Goal: Use online tool/utility: Utilize a website feature to perform a specific function

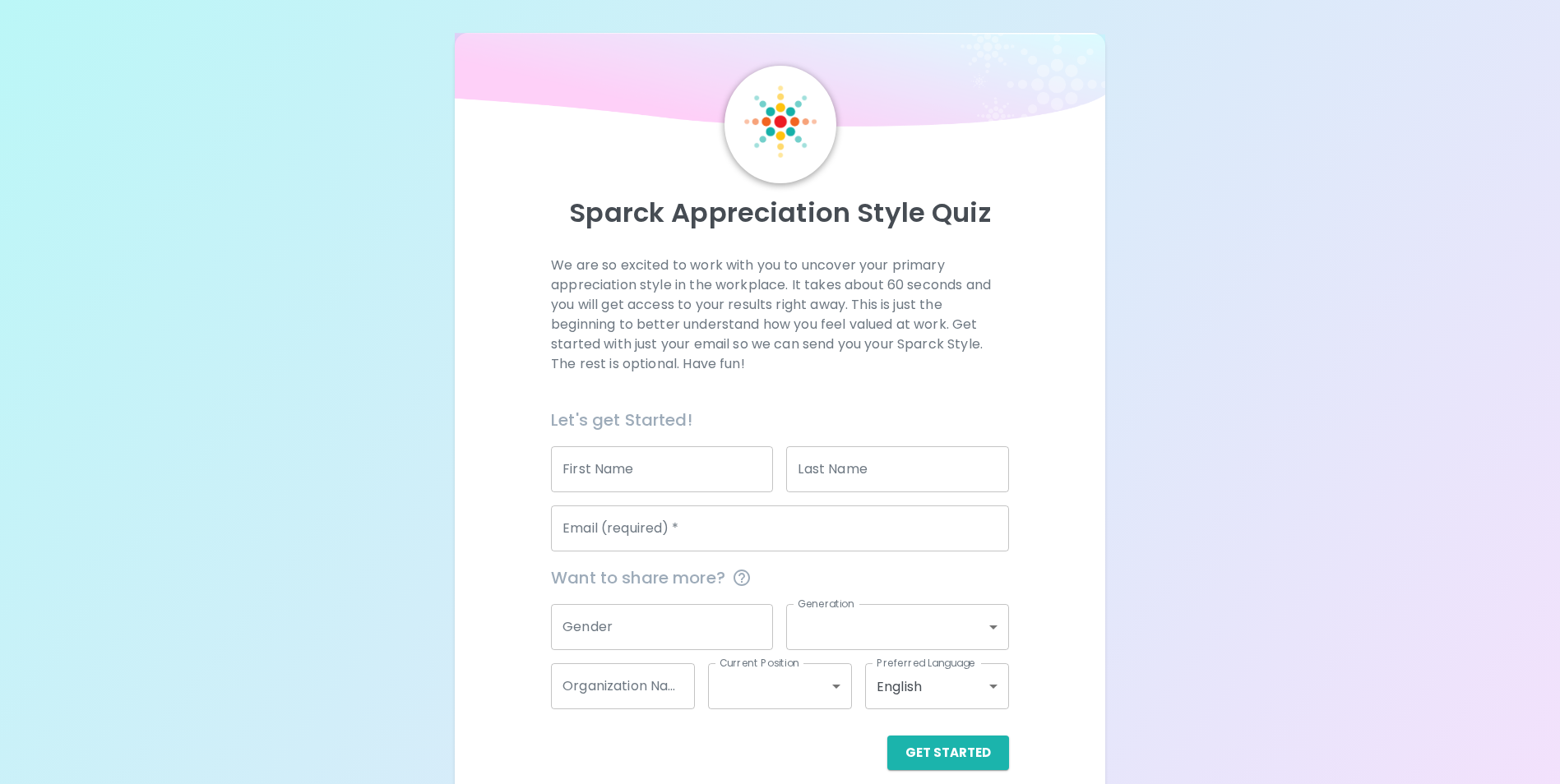
click at [625, 464] on input "First Name" at bounding box center [661, 470] width 222 height 47
type input "k"
type input "l"
type input "[EMAIL_ADDRESS][DOMAIN_NAME]"
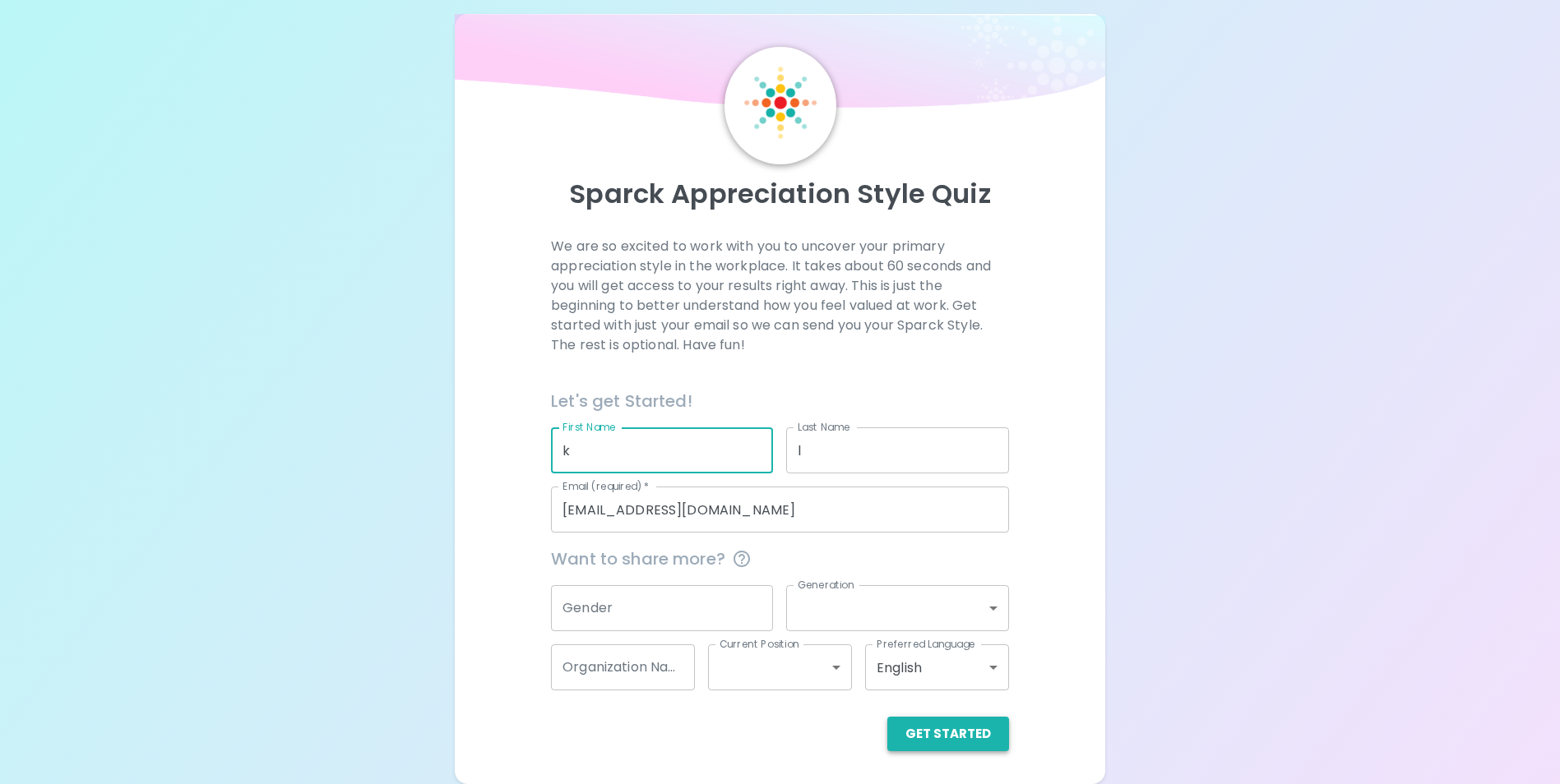
click at [944, 737] on button "Get Started" at bounding box center [948, 735] width 122 height 35
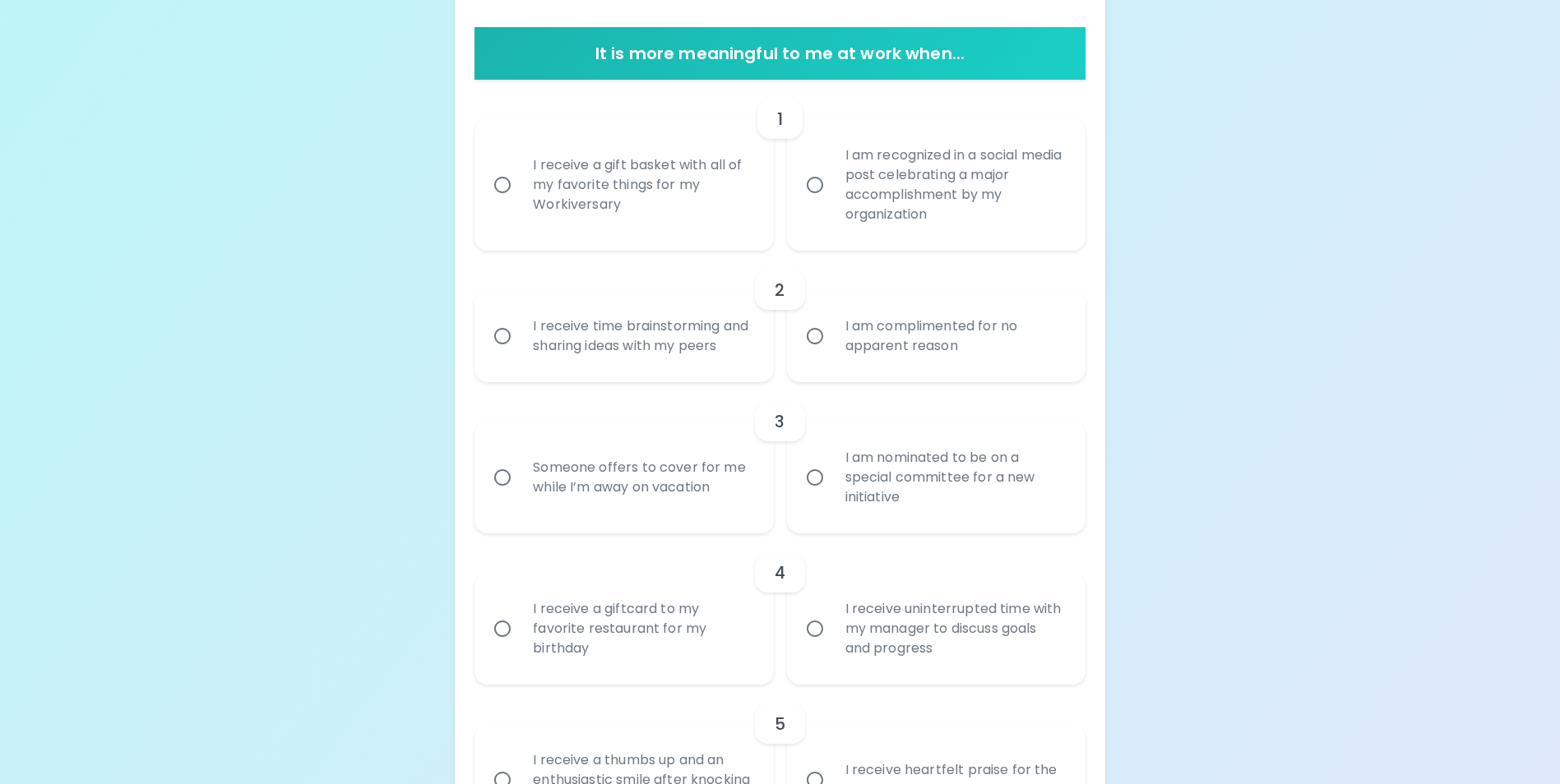
scroll to position [317, 0]
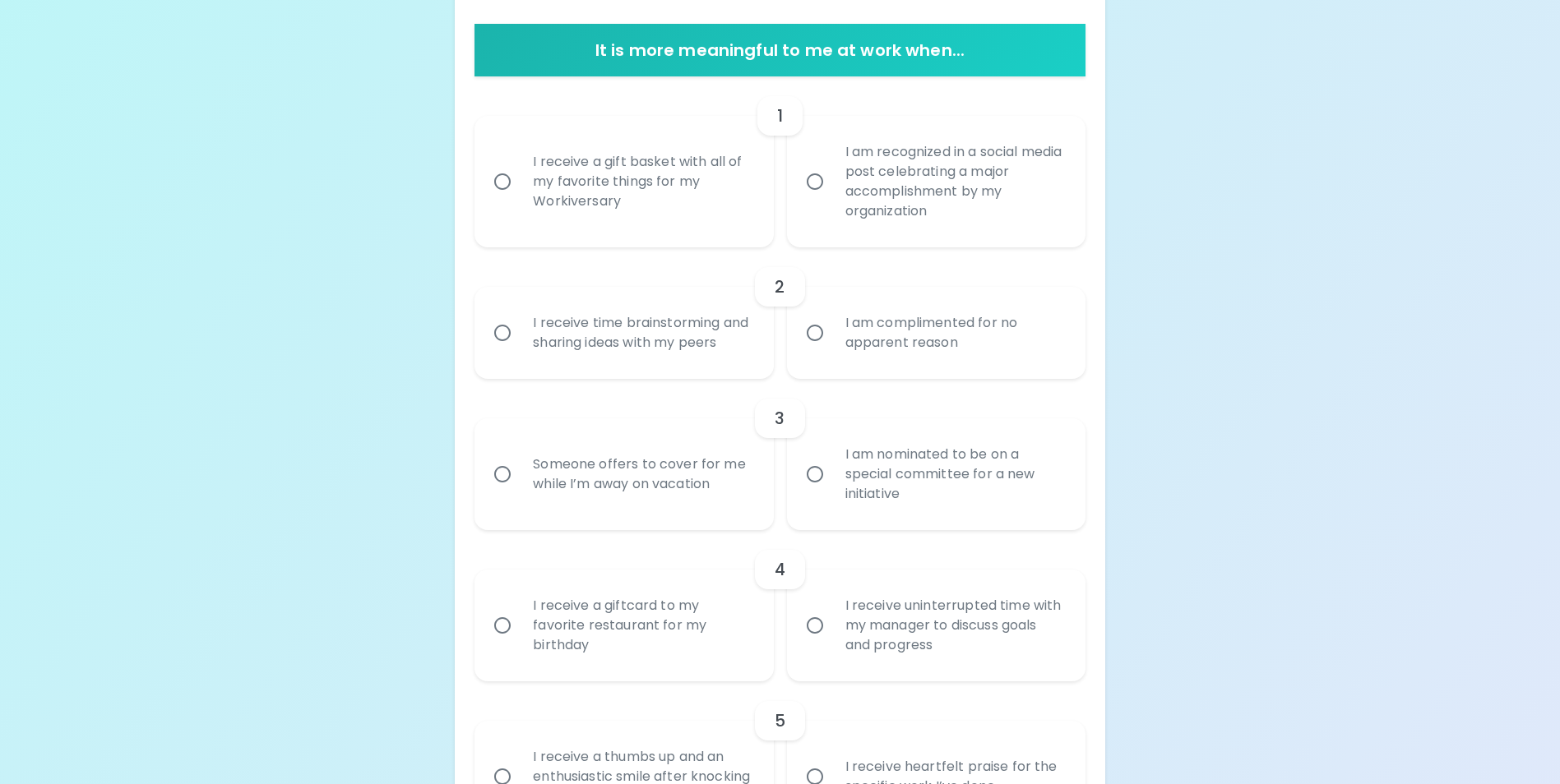
click at [811, 186] on input "I am recognized in a social media post celebrating a major accomplishment by my…" at bounding box center [815, 182] width 35 height 35
radio input "true"
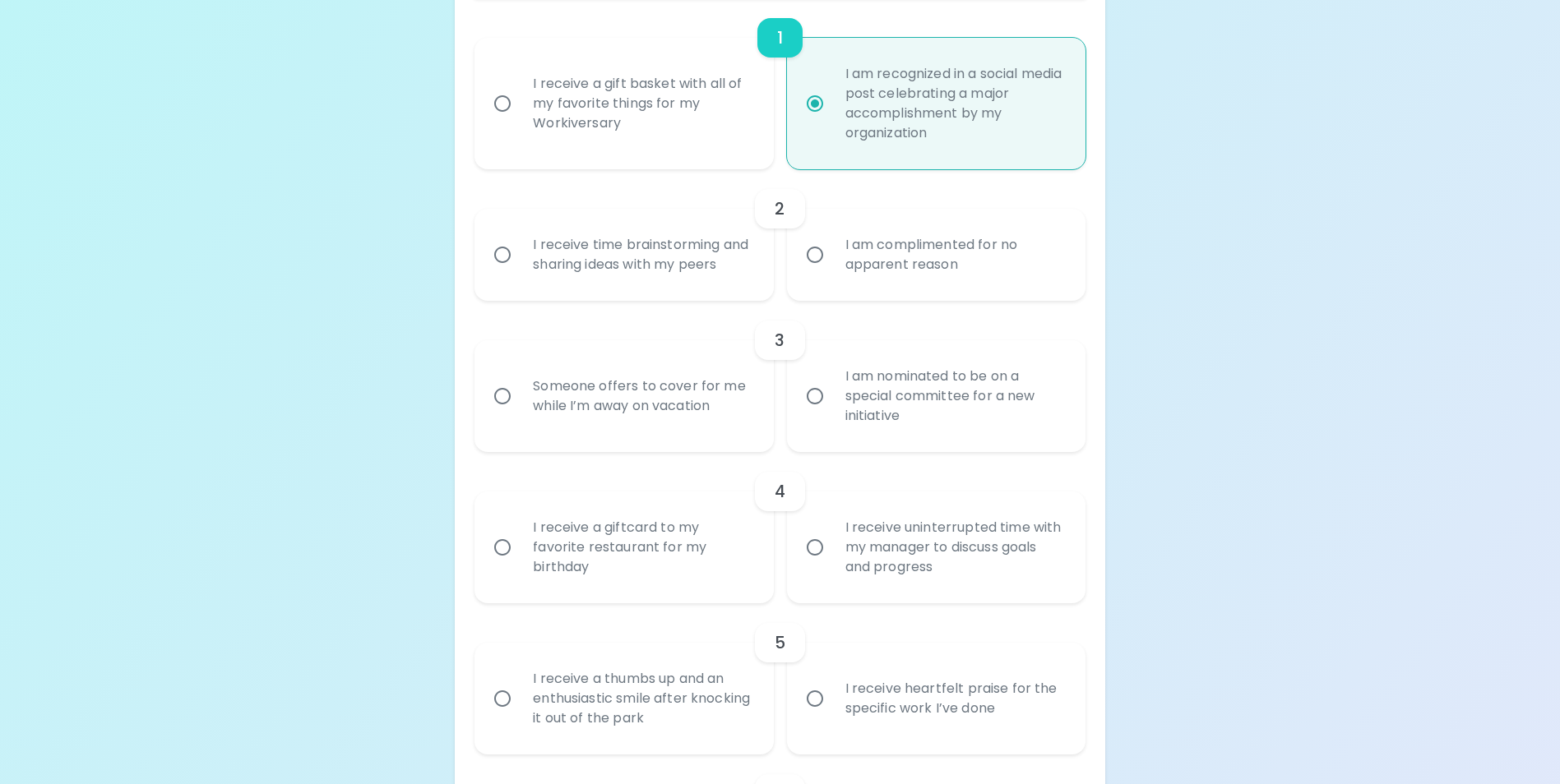
scroll to position [449, 0]
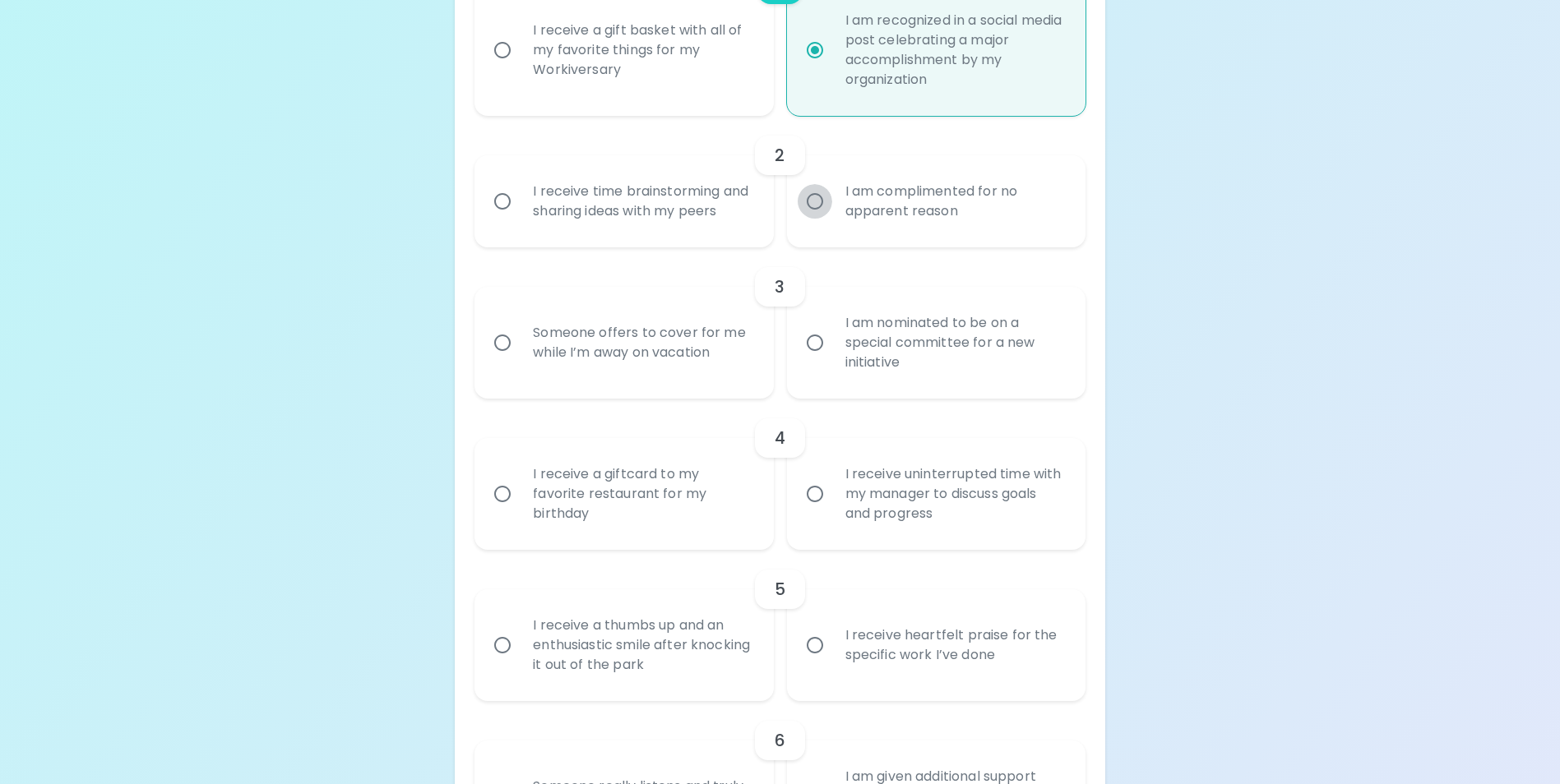
click at [811, 211] on input "I am complimented for no apparent reason" at bounding box center [815, 202] width 35 height 35
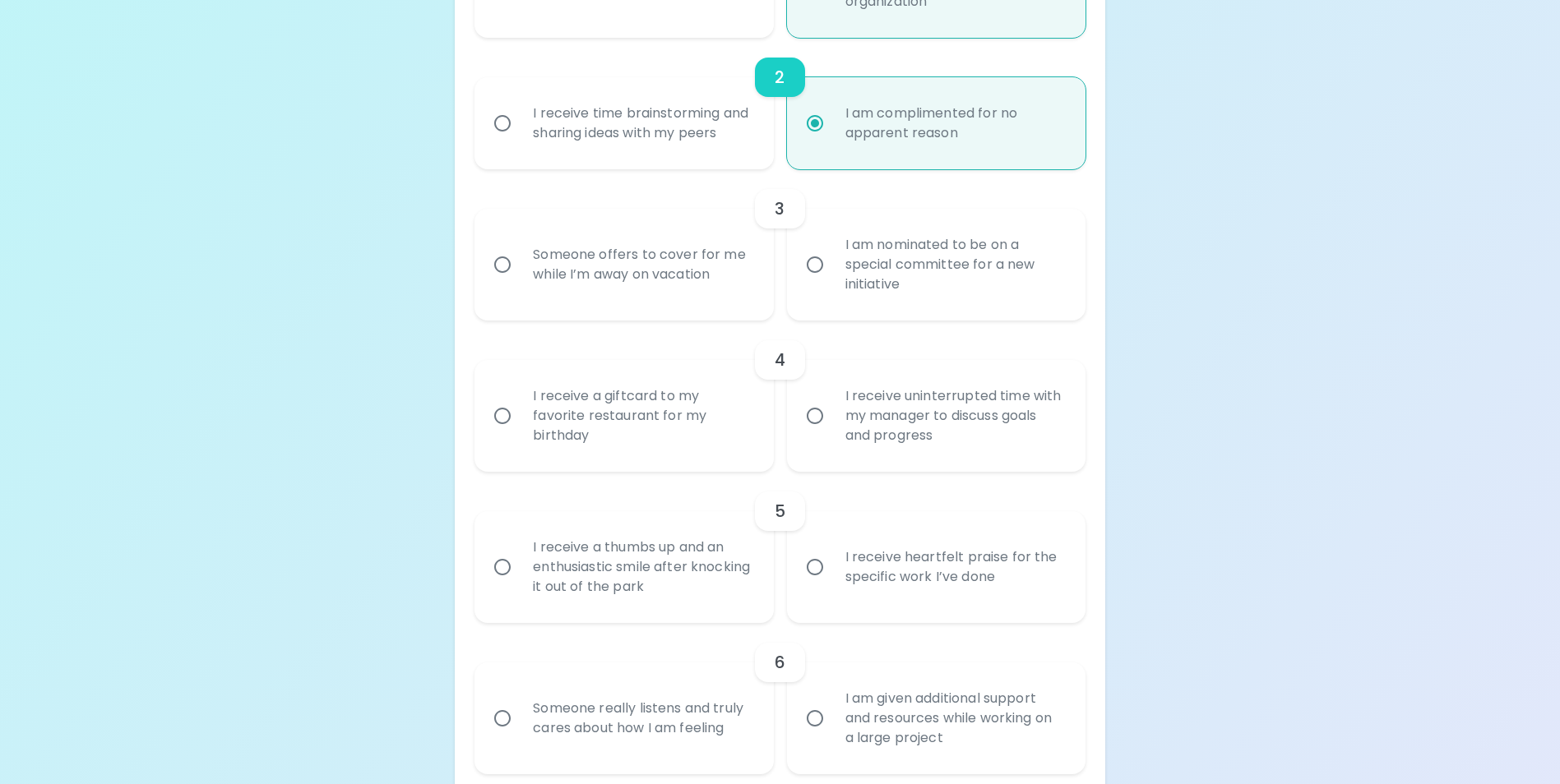
scroll to position [580, 0]
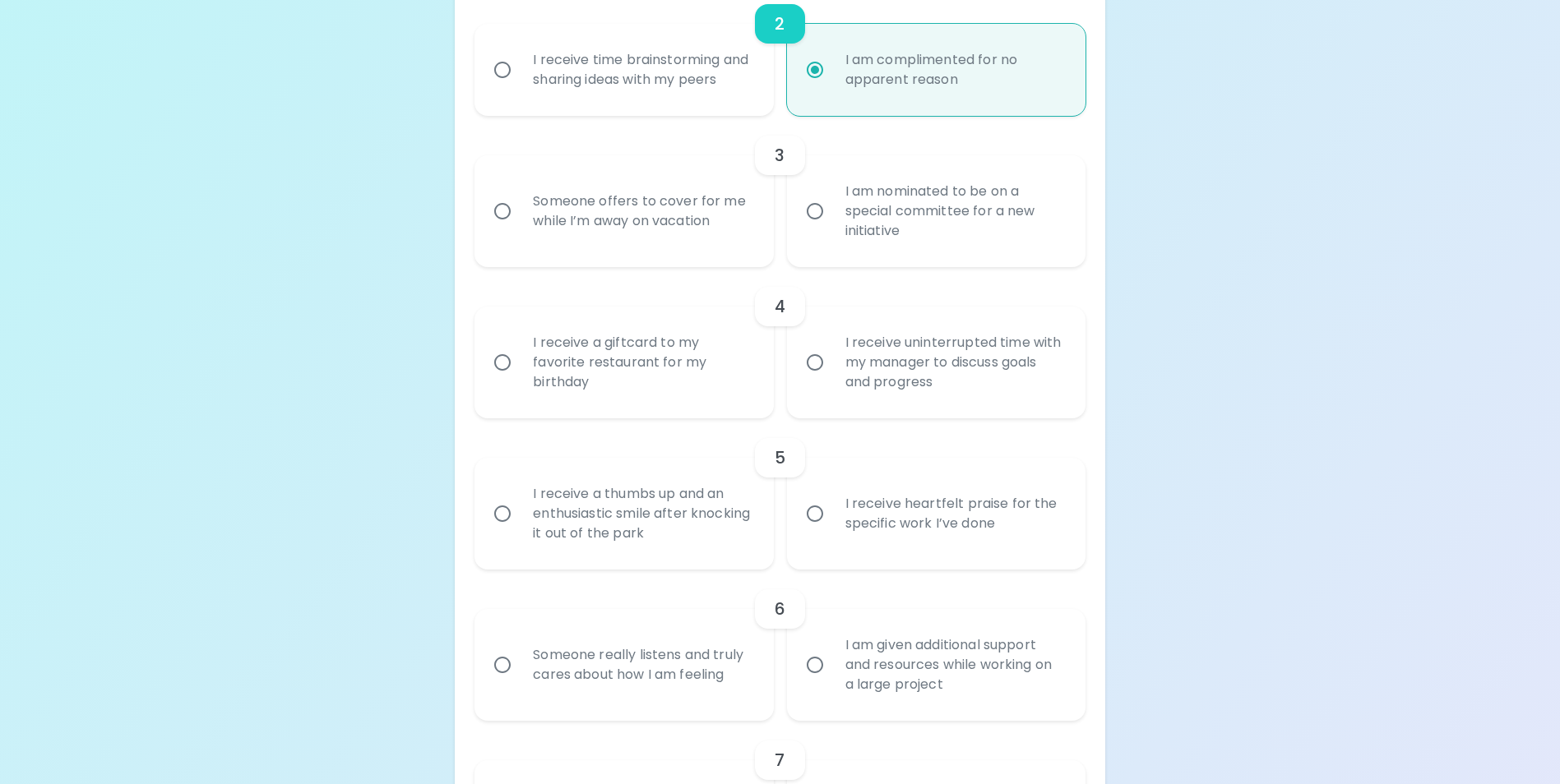
radio input "true"
click at [501, 229] on input "Someone offers to cover for me while I’m away on vacation" at bounding box center [502, 211] width 35 height 35
radio input "false"
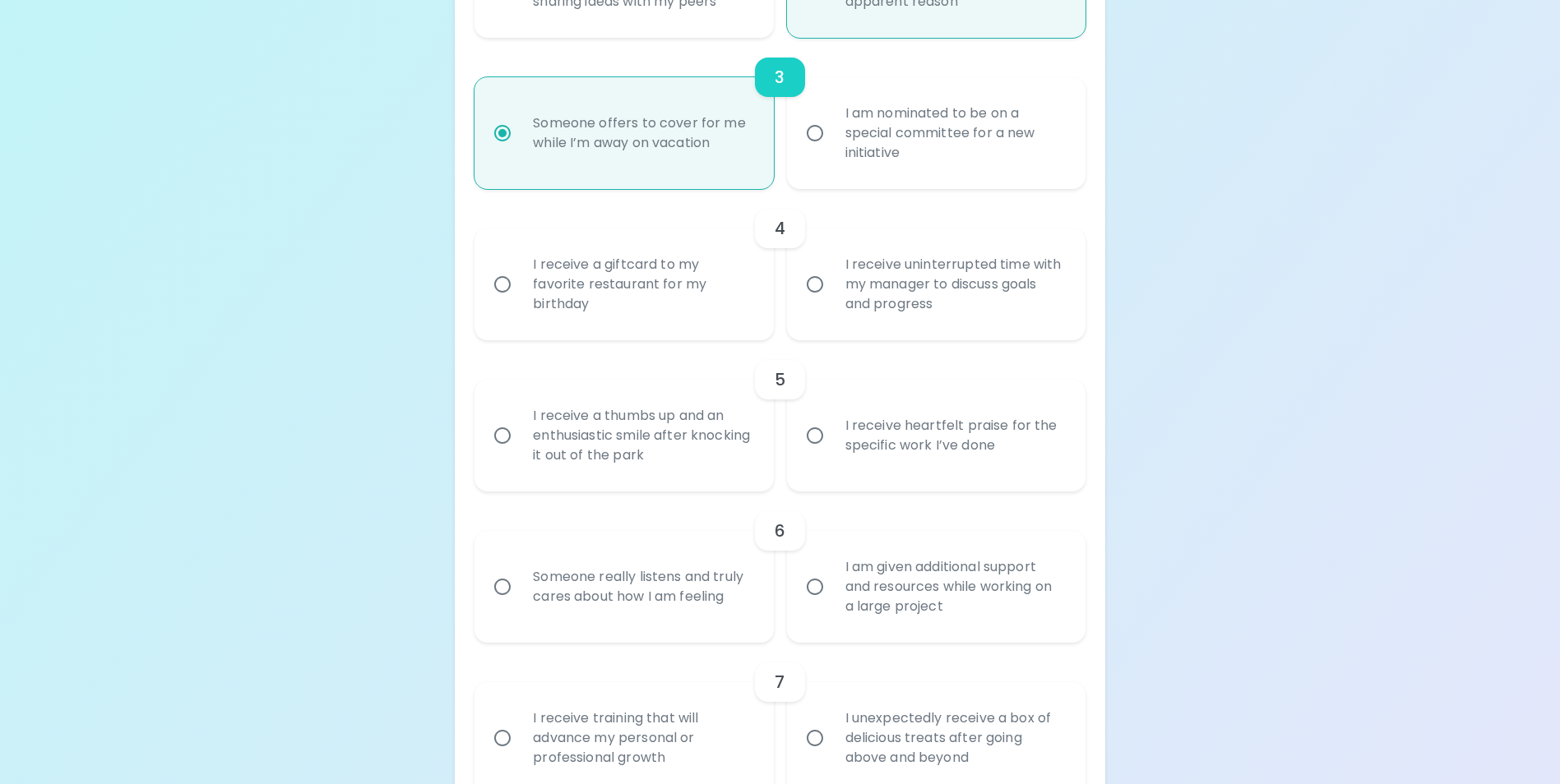
scroll to position [712, 0]
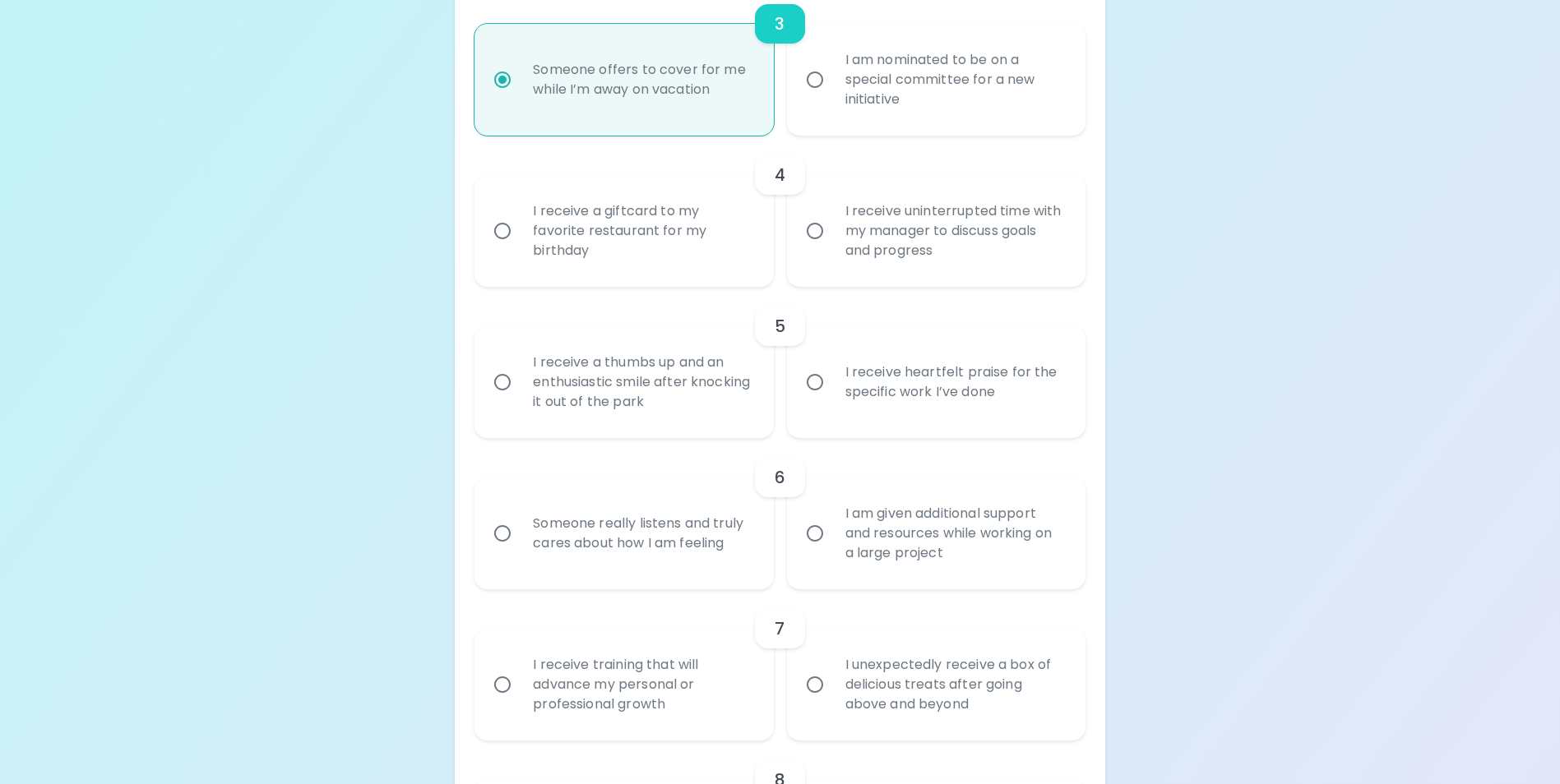
radio input "true"
click at [502, 248] on input "I receive a giftcard to my favorite restaurant for my birthday" at bounding box center [502, 232] width 35 height 35
radio input "false"
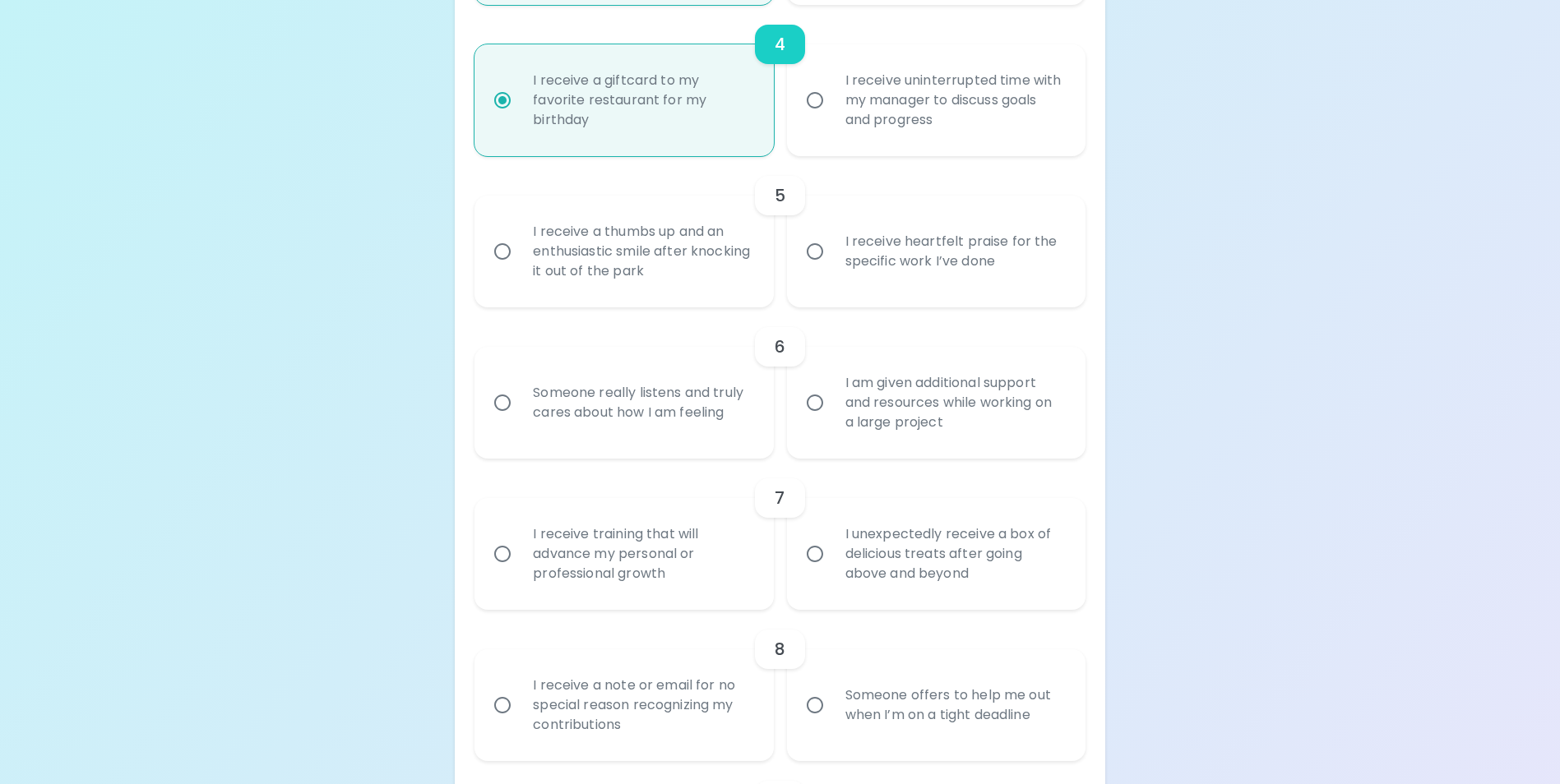
scroll to position [843, 0]
radio input "true"
click at [816, 268] on input "I receive heartfelt praise for the specific work I’ve done" at bounding box center [815, 251] width 35 height 35
radio input "false"
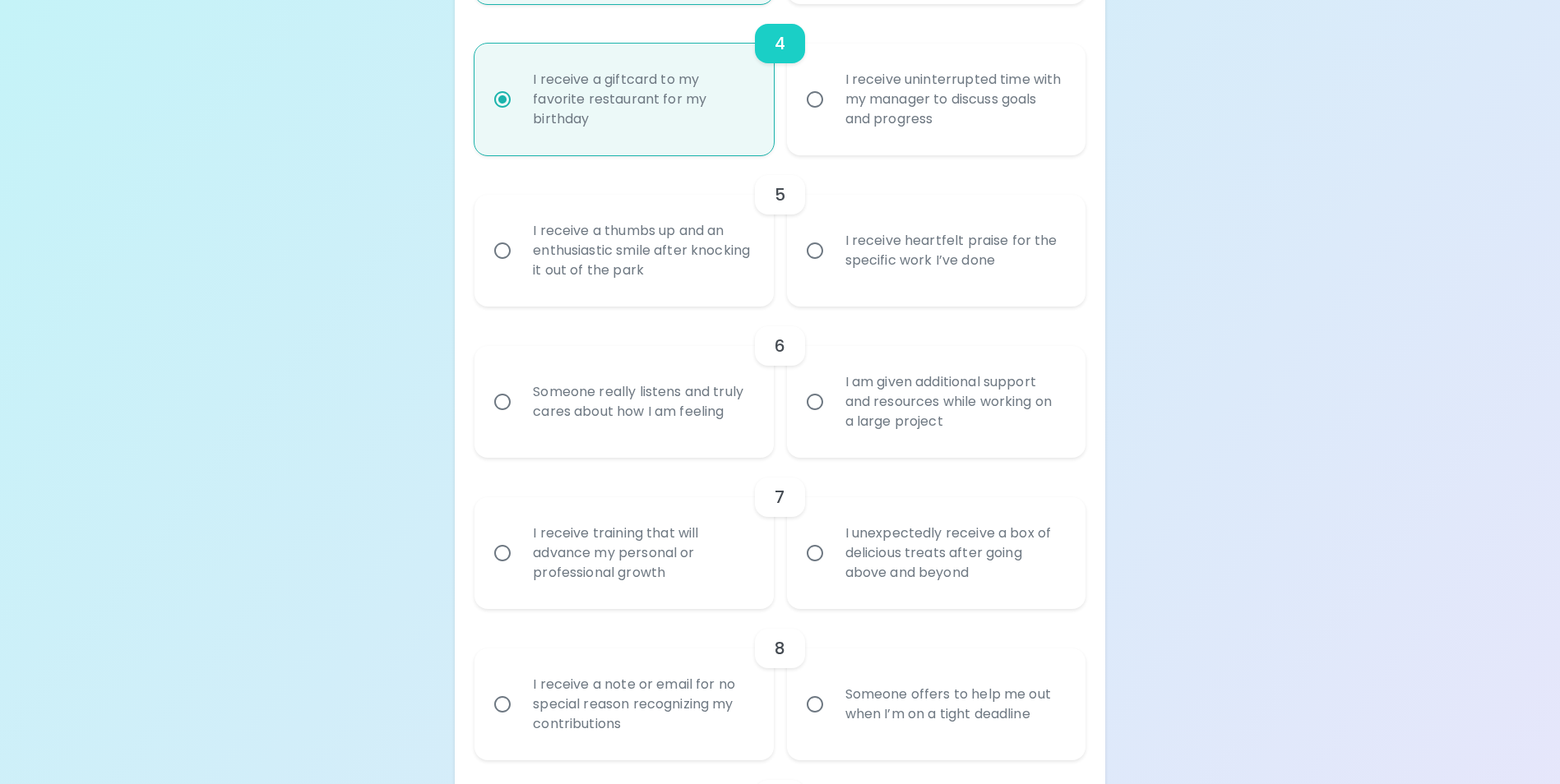
radio input "false"
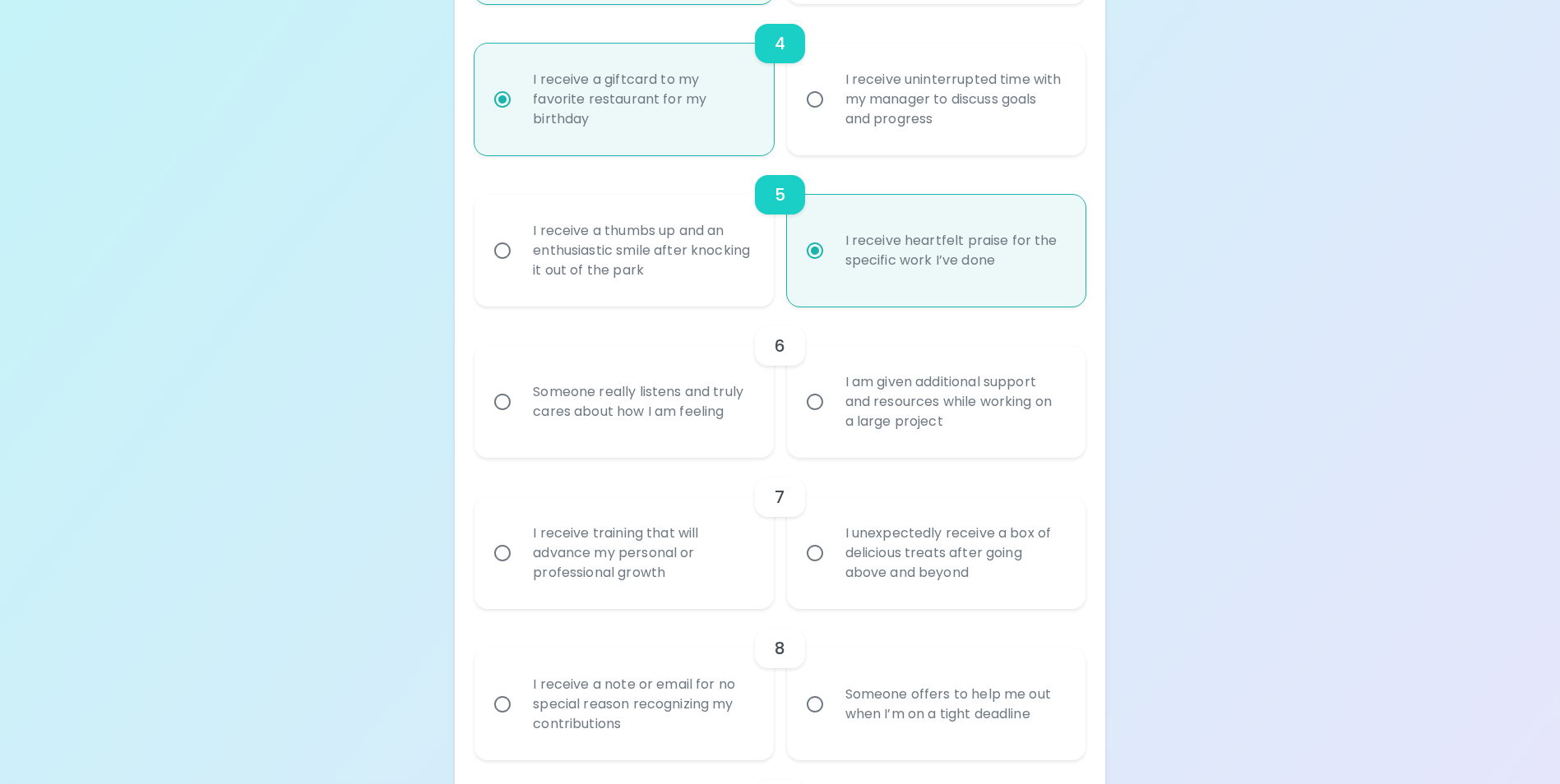
scroll to position [975, 0]
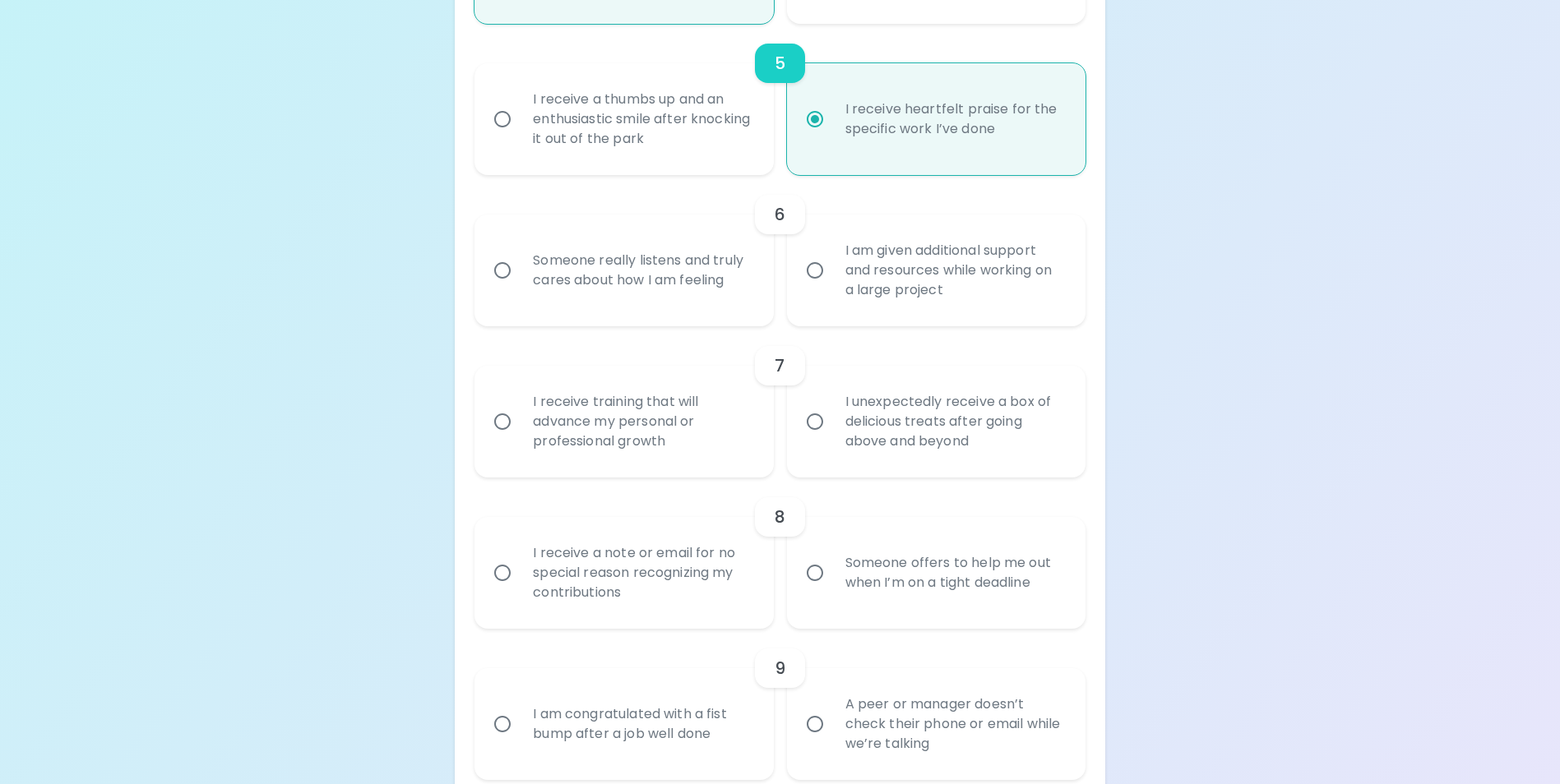
radio input "true"
click at [812, 288] on input "I am given additional support and resources while working on a large project" at bounding box center [815, 270] width 35 height 35
radio input "false"
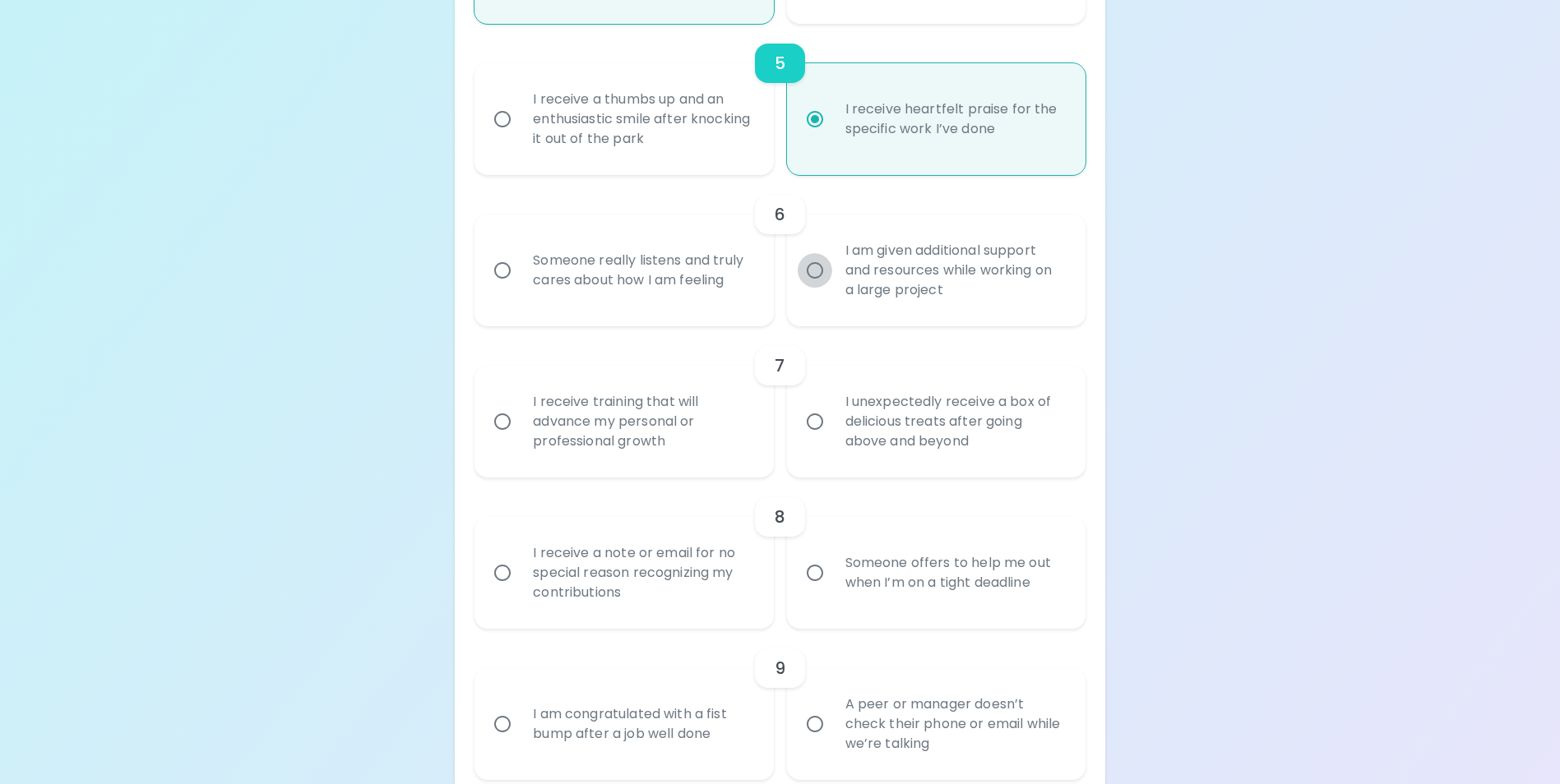
radio input "false"
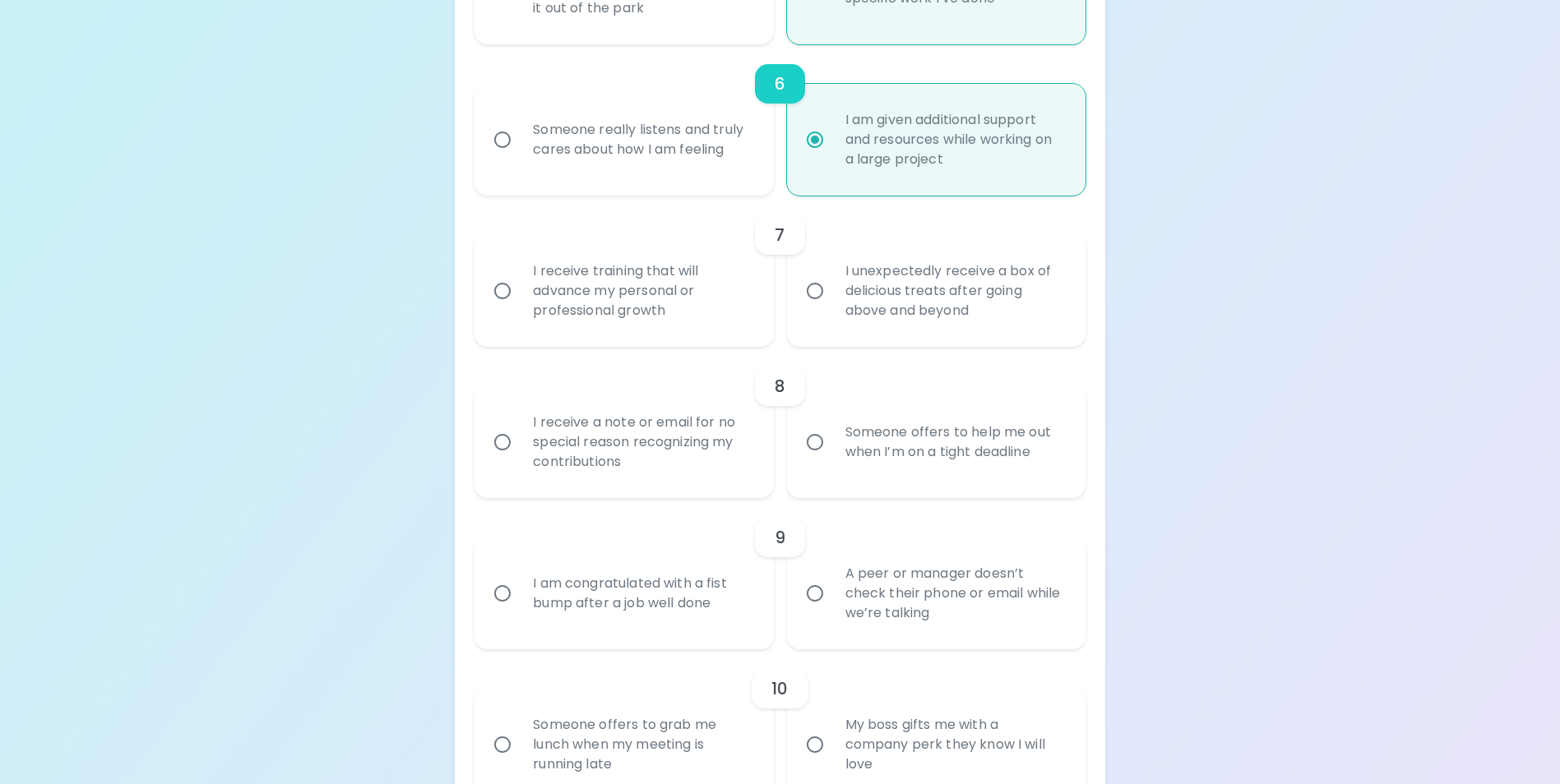
scroll to position [1107, 0]
radio input "true"
click at [501, 307] on input "I receive training that will advance my personal or professional growth" at bounding box center [502, 291] width 35 height 35
radio input "false"
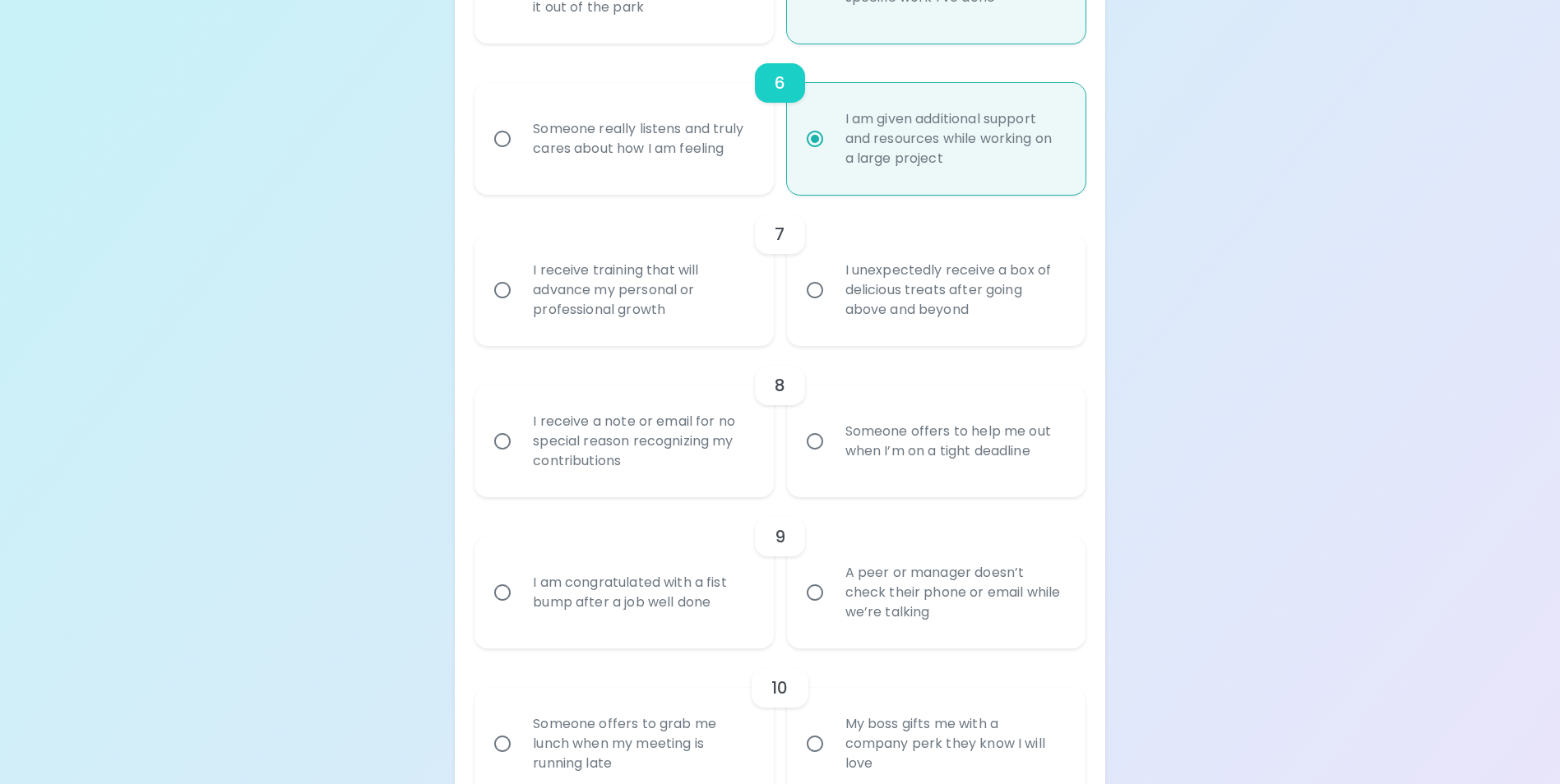
radio input "false"
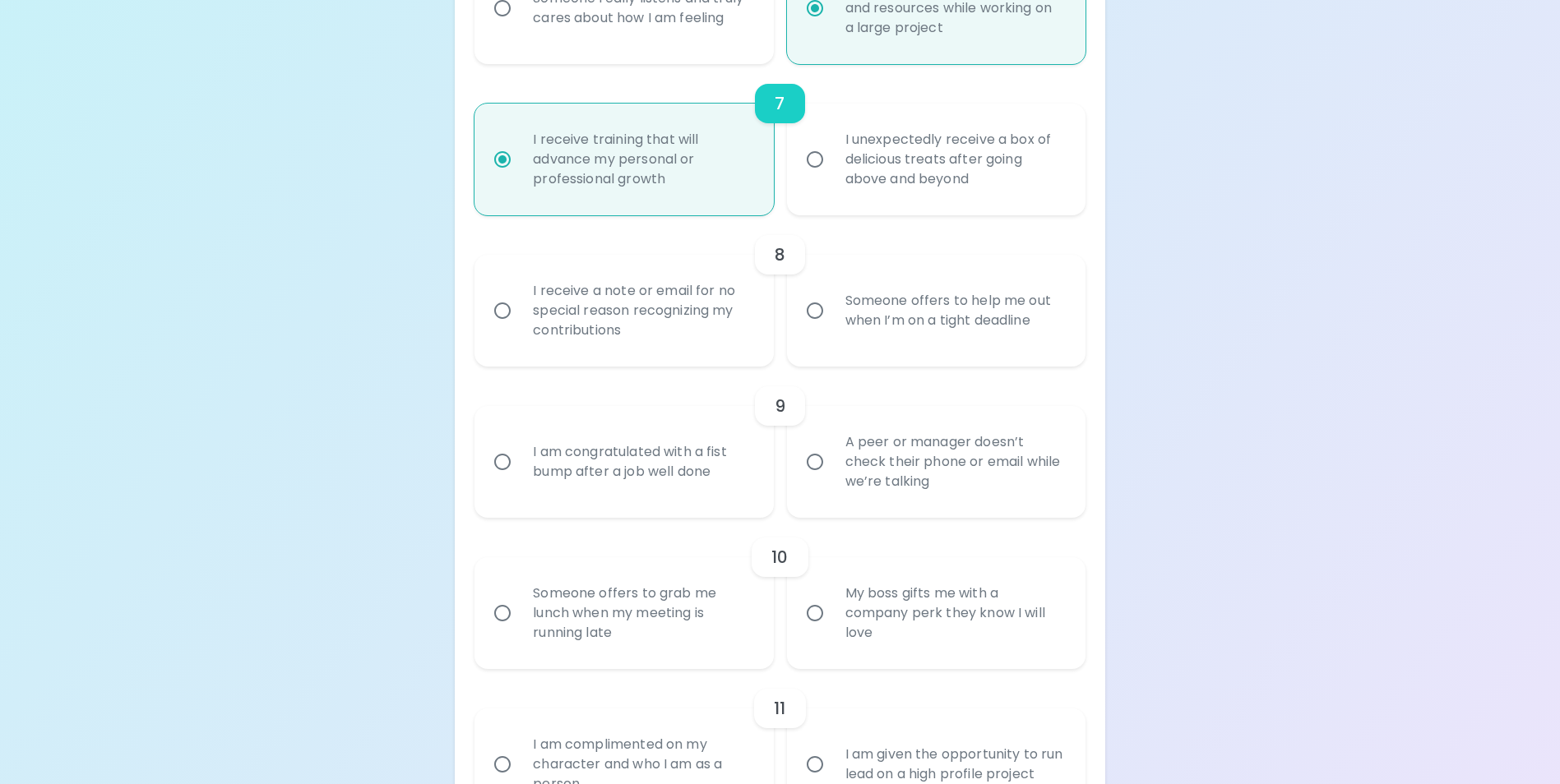
scroll to position [1238, 0]
radio input "true"
click at [501, 328] on input "I receive a note or email for no special reason recognizing my contributions" at bounding box center [502, 310] width 35 height 35
radio input "false"
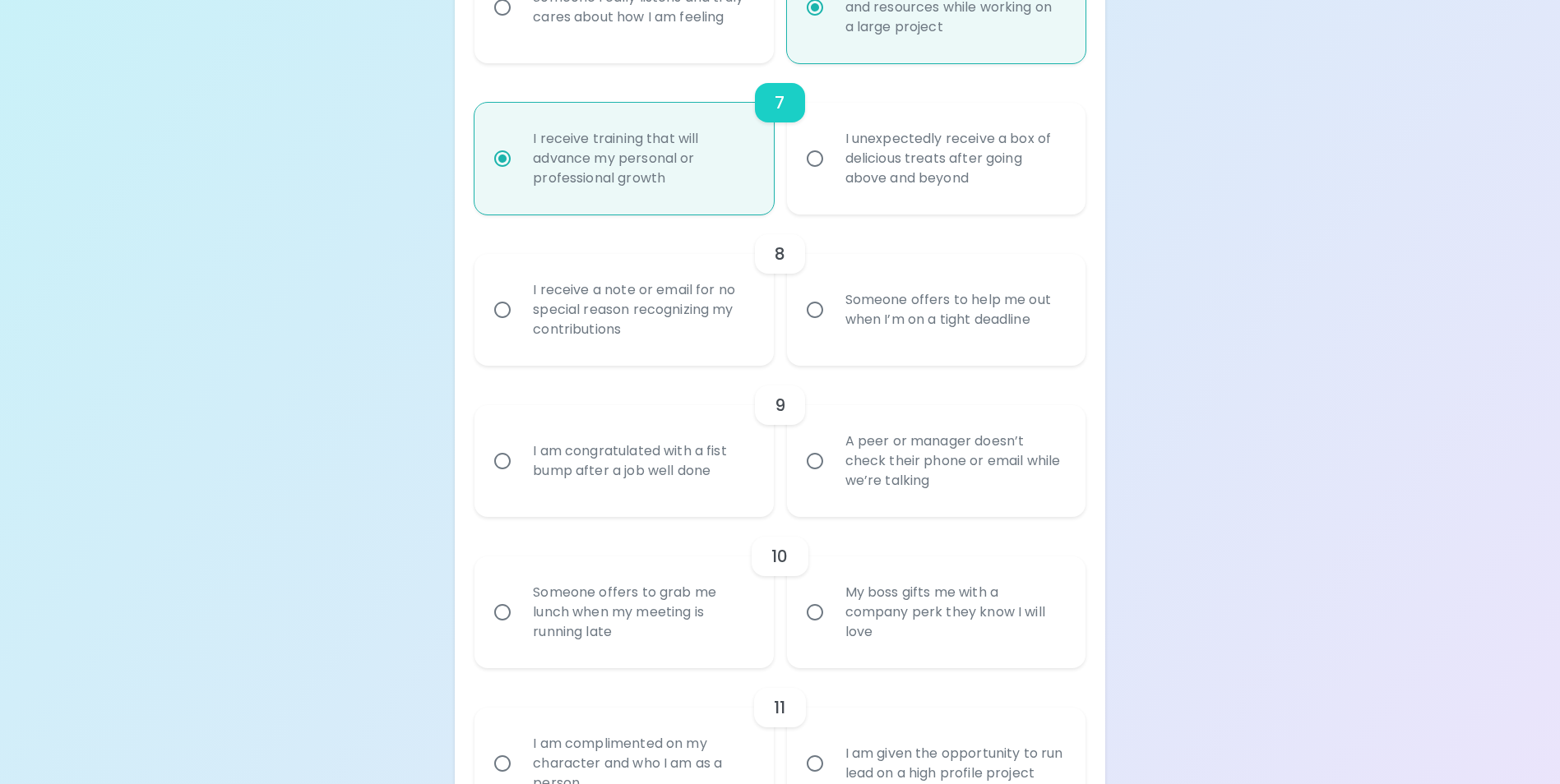
radio input "false"
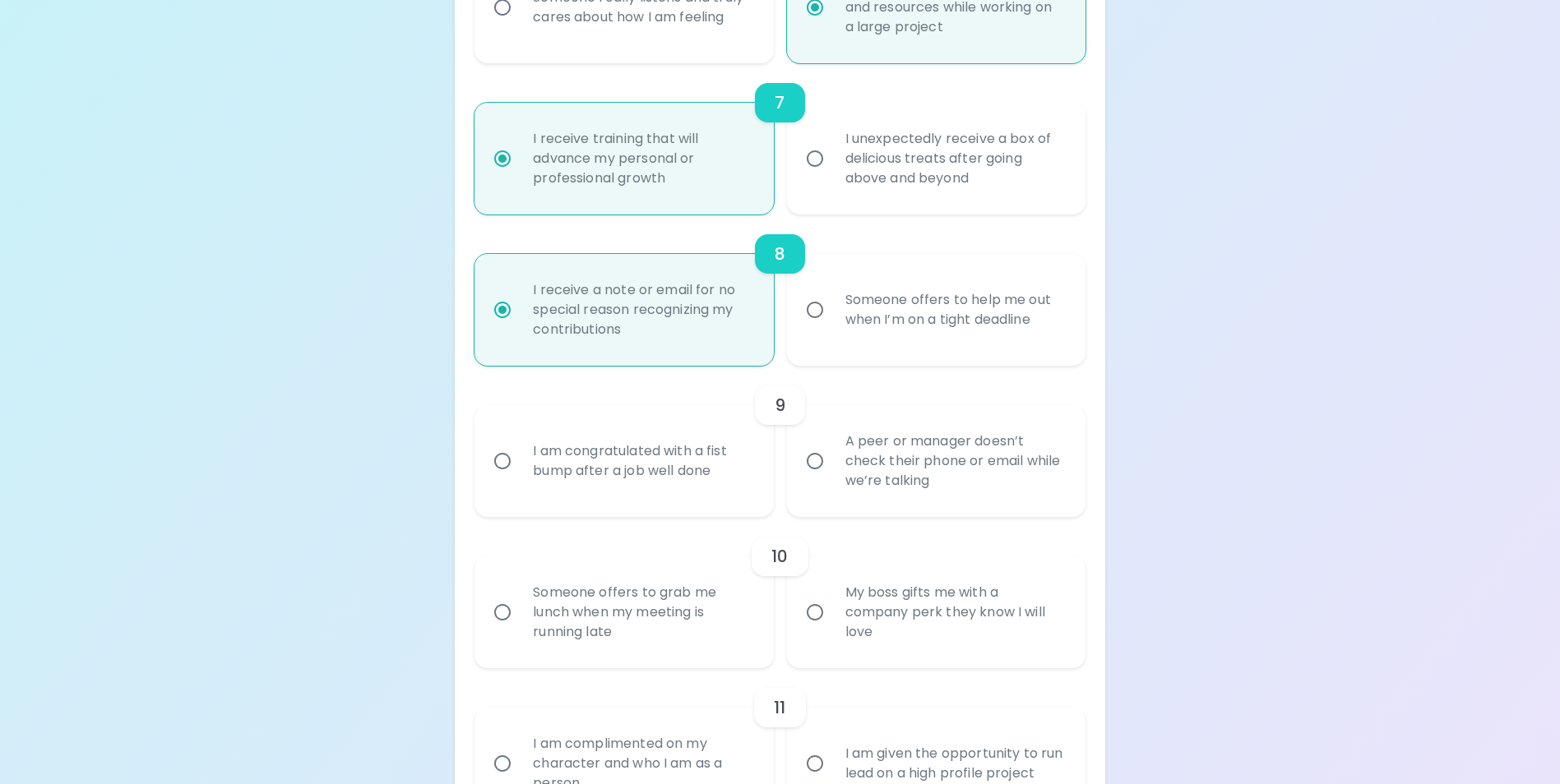
scroll to position [1369, 0]
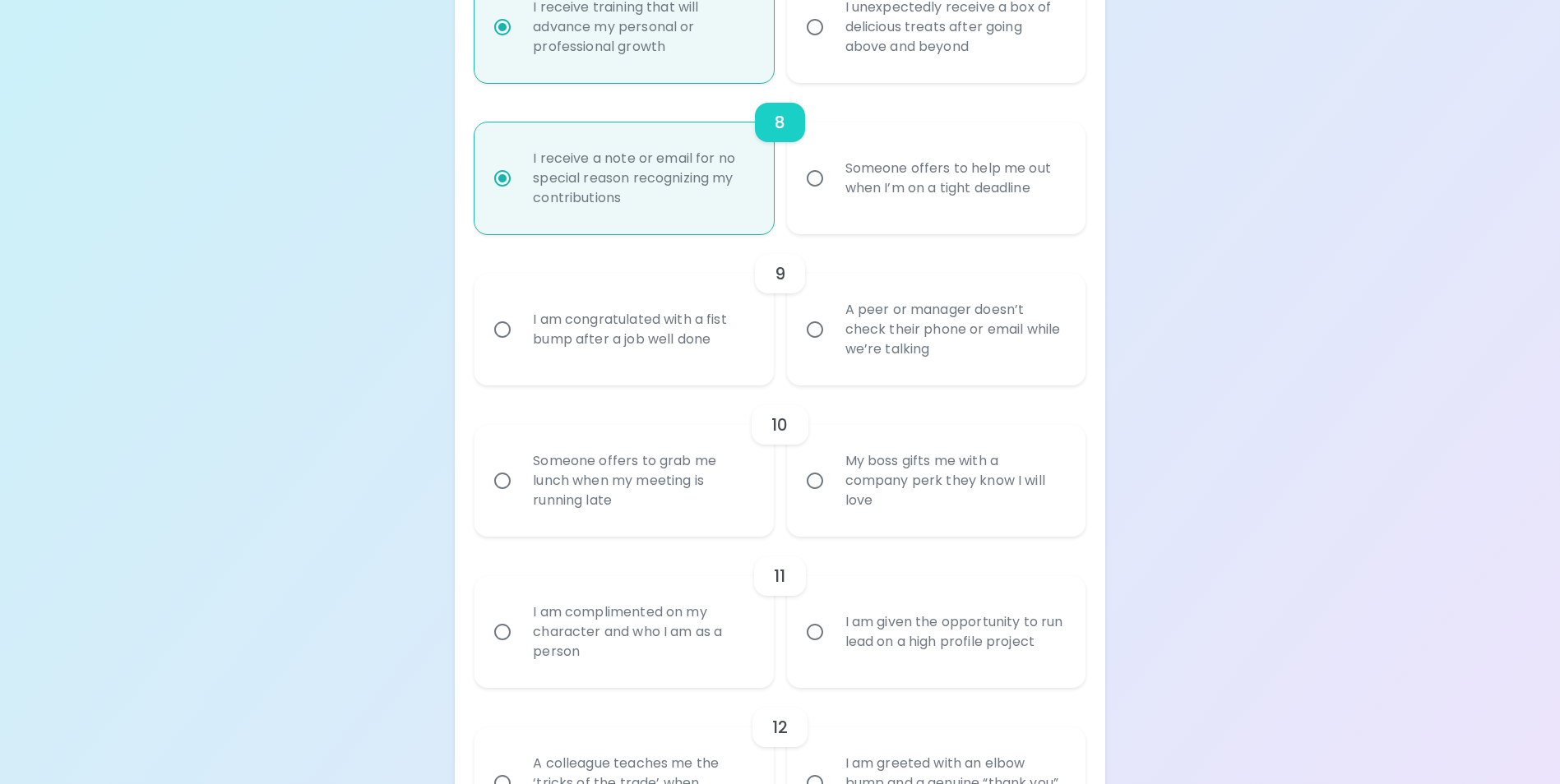
radio input "true"
click at [498, 347] on input "I am congratulated with a fist bump after a job well done" at bounding box center [502, 329] width 35 height 35
radio input "false"
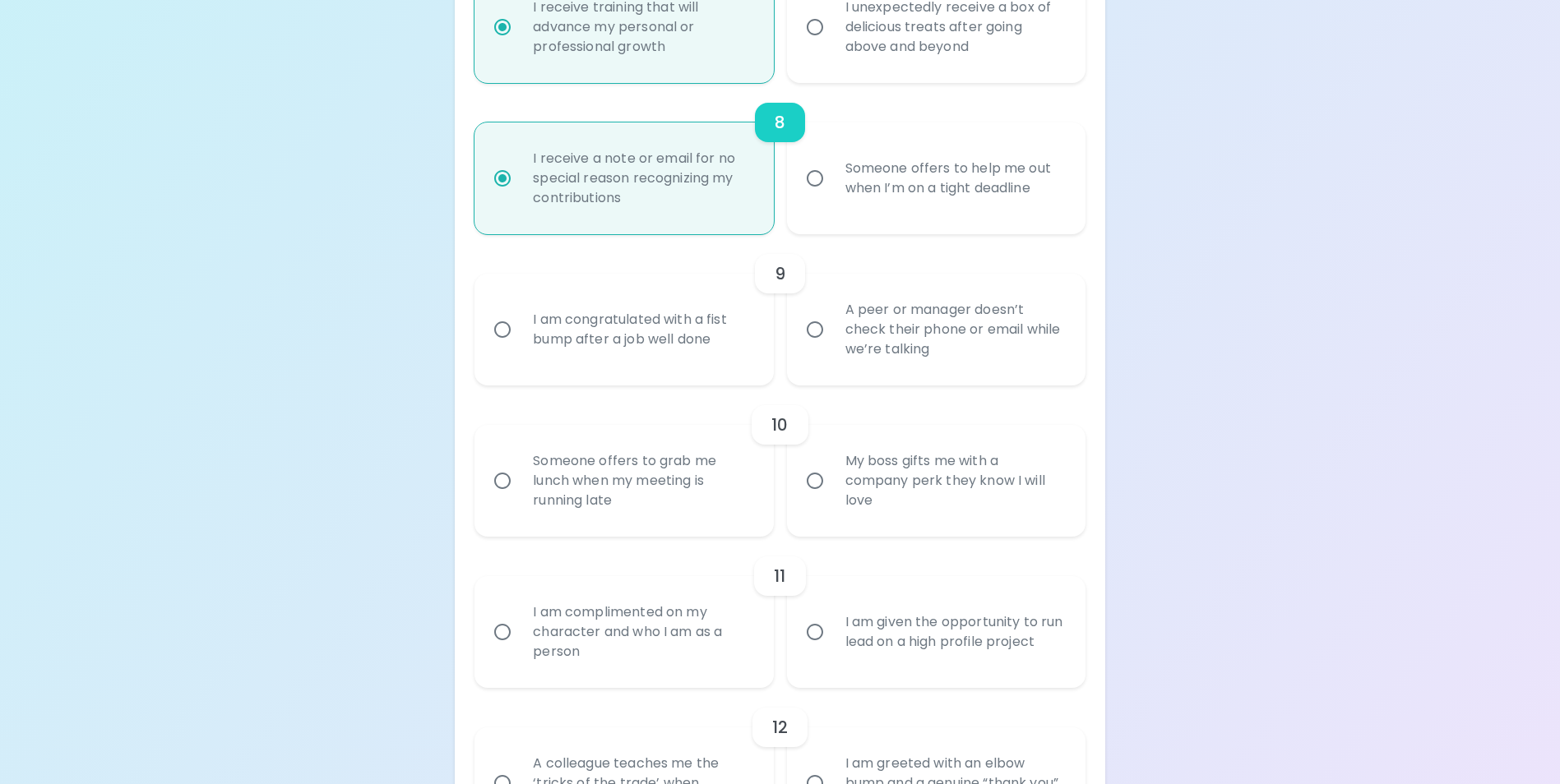
radio input "false"
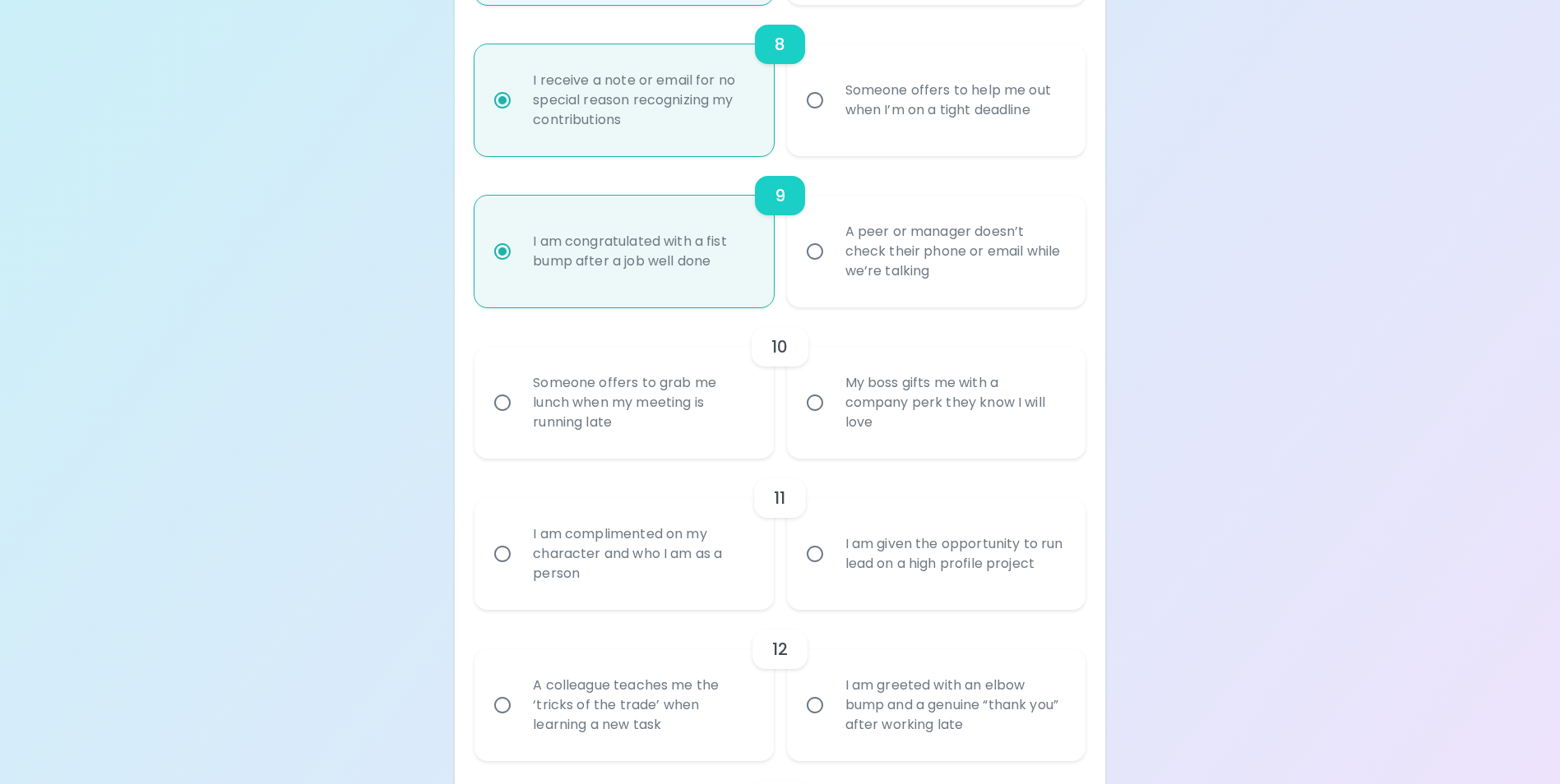
scroll to position [1501, 0]
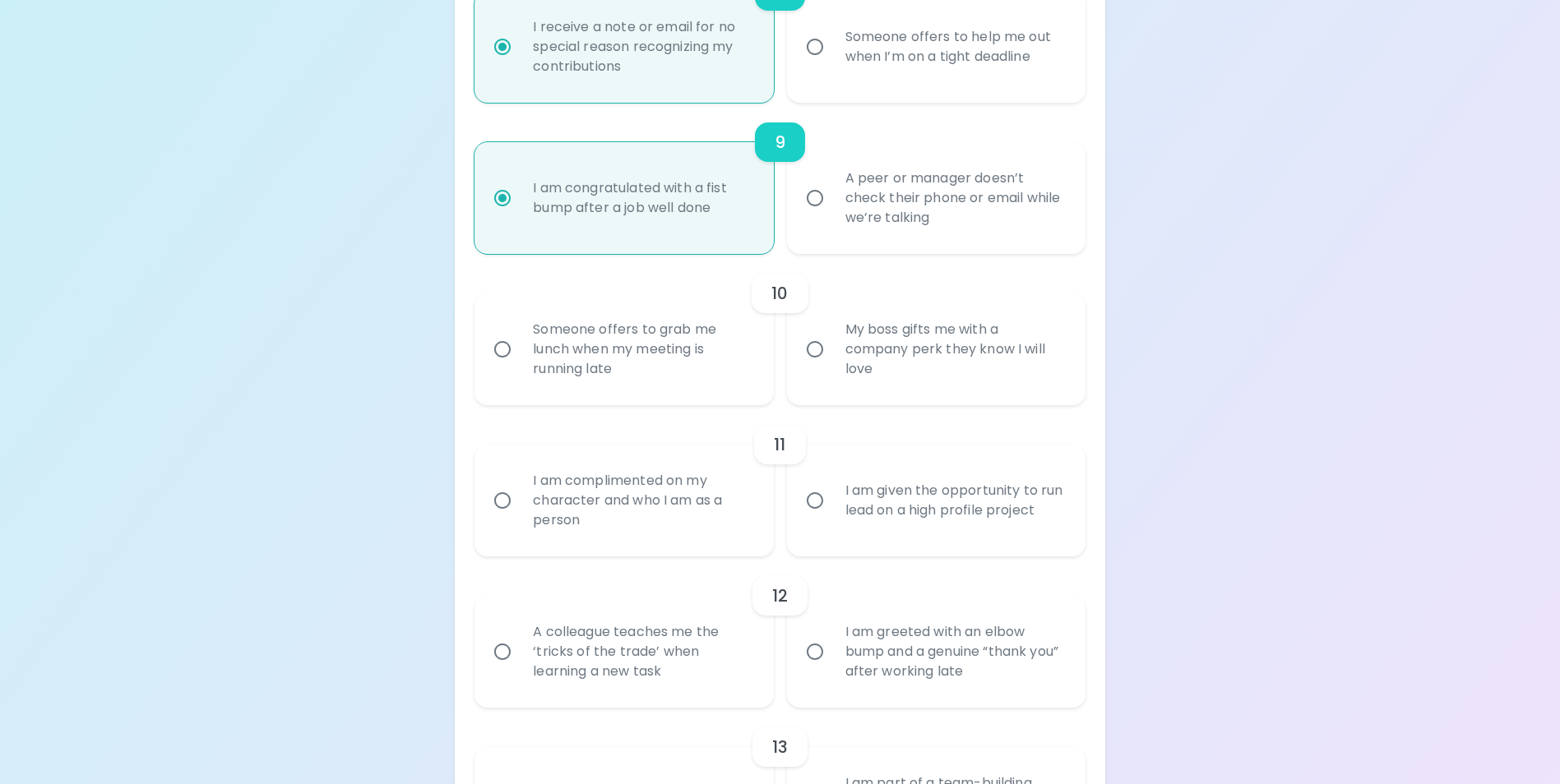
radio input "true"
click at [817, 215] on input "A peer or manager doesn’t check their phone or email while we’re talking" at bounding box center [815, 199] width 35 height 35
radio input "false"
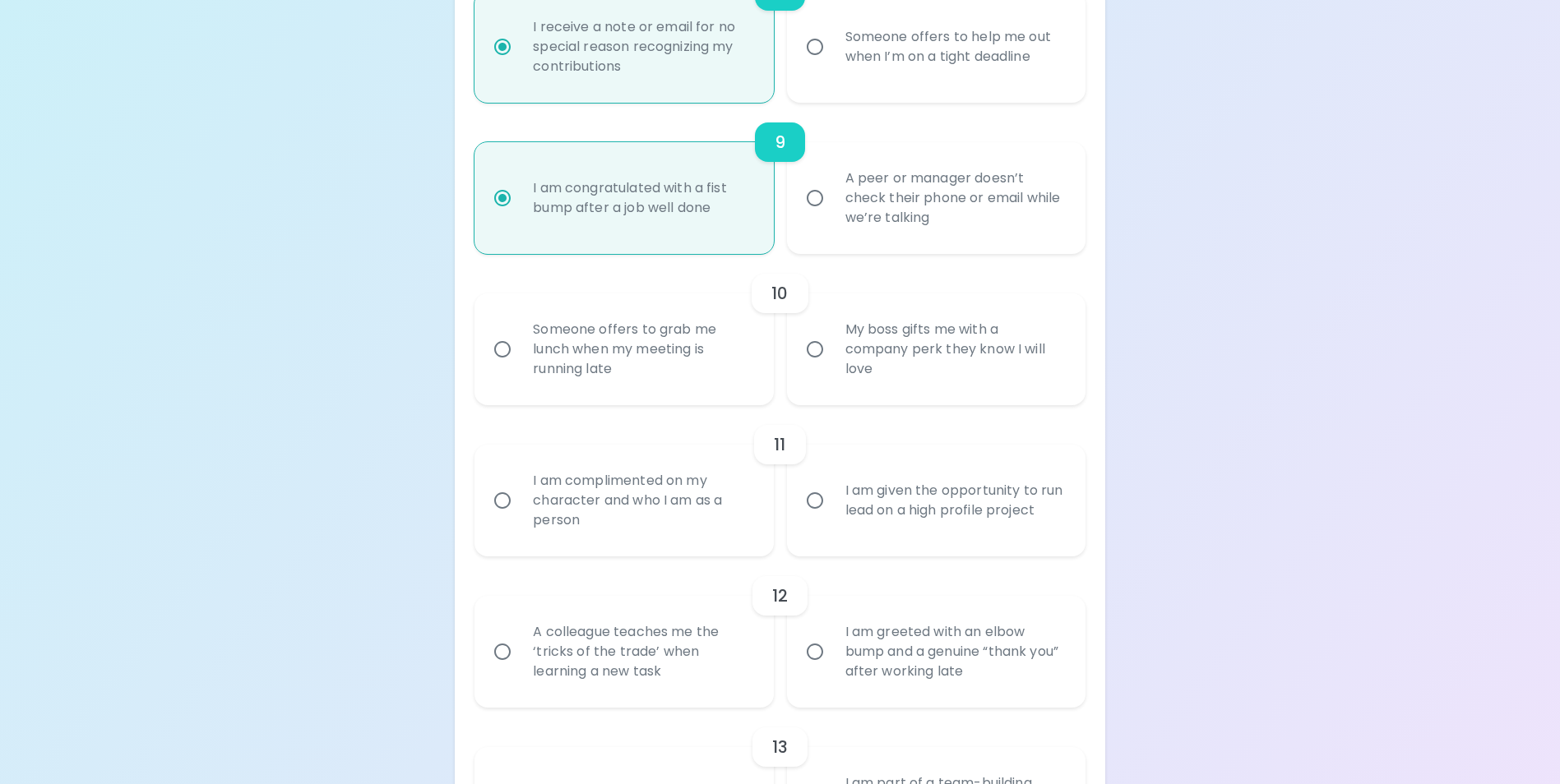
radio input "false"
radio input "true"
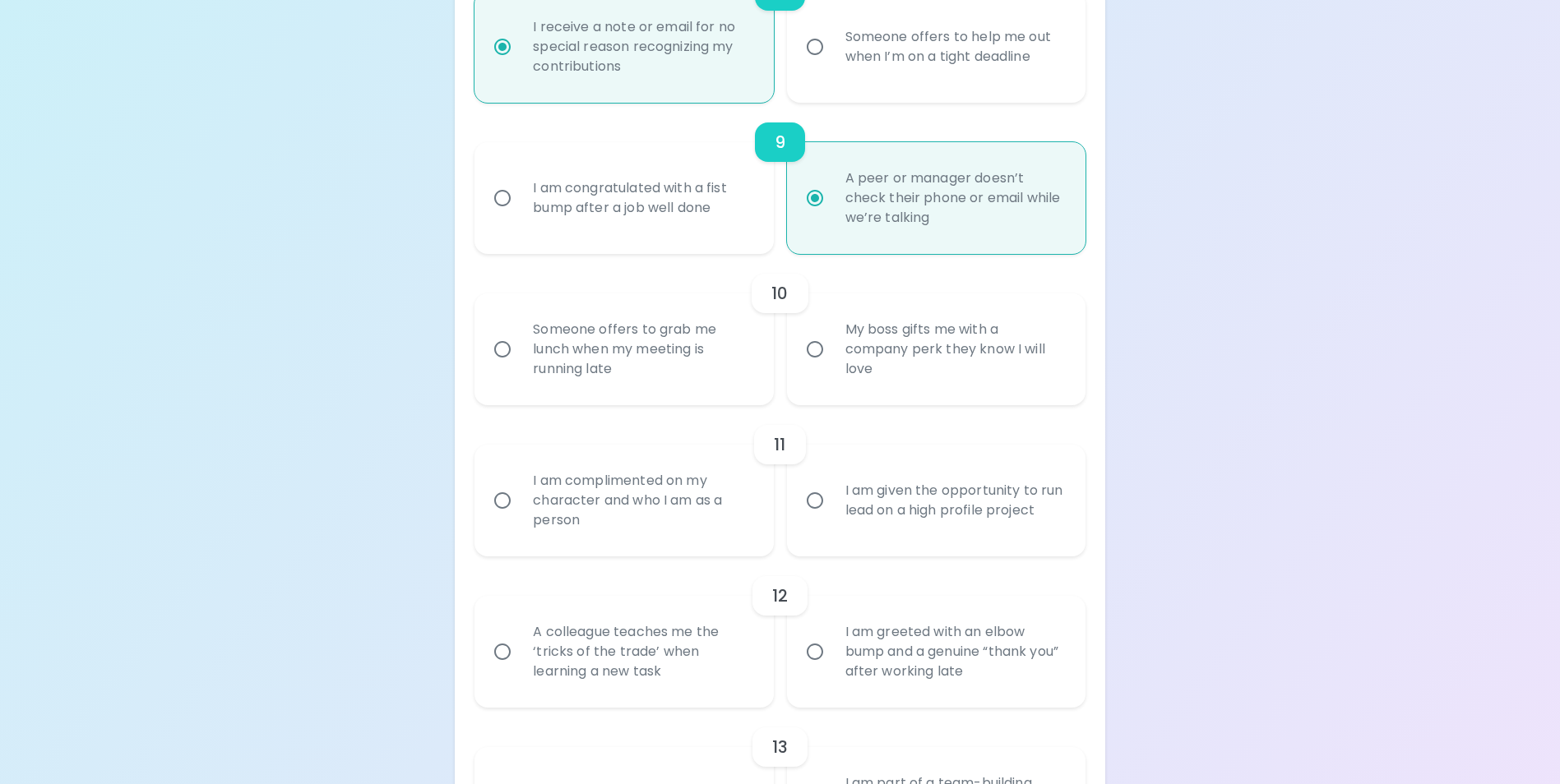
radio input "true"
click at [501, 366] on input "Someone offers to grab me lunch when my meeting is running late" at bounding box center [502, 350] width 35 height 35
radio input "false"
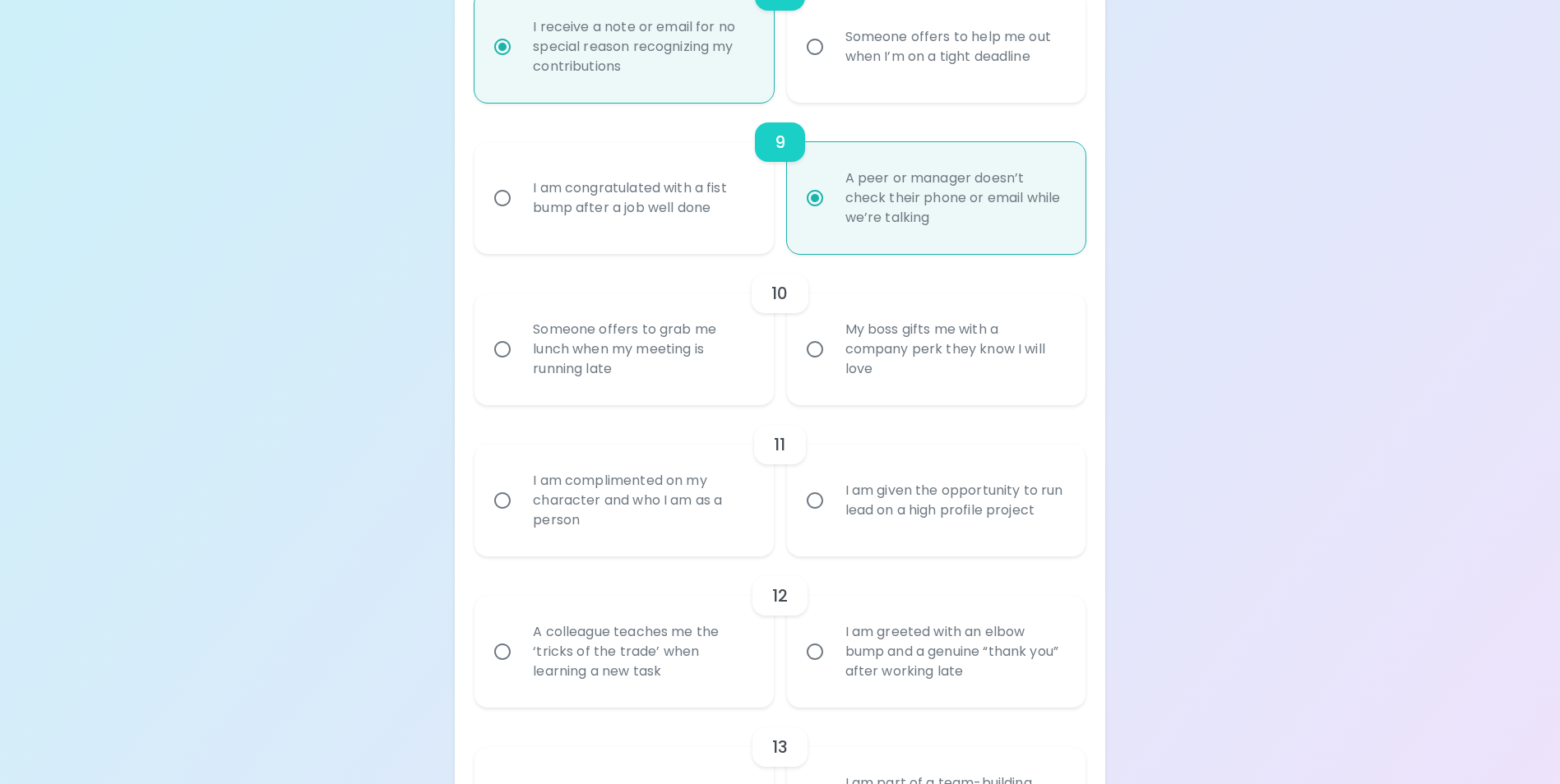
radio input "false"
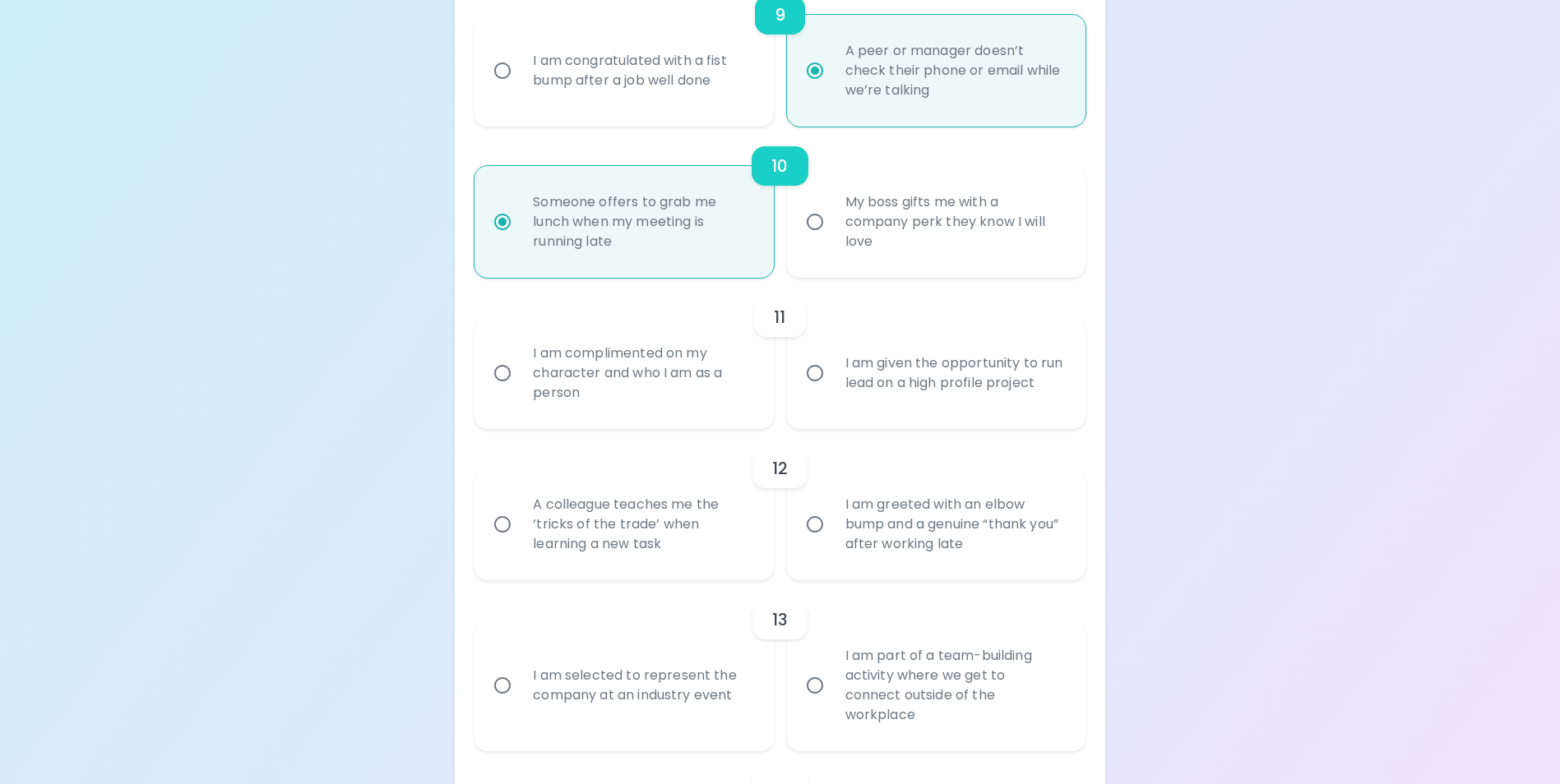
scroll to position [1633, 0]
radio input "true"
click at [813, 387] on input "I am given the opportunity to run lead on a high profile project" at bounding box center [815, 369] width 35 height 35
radio input "false"
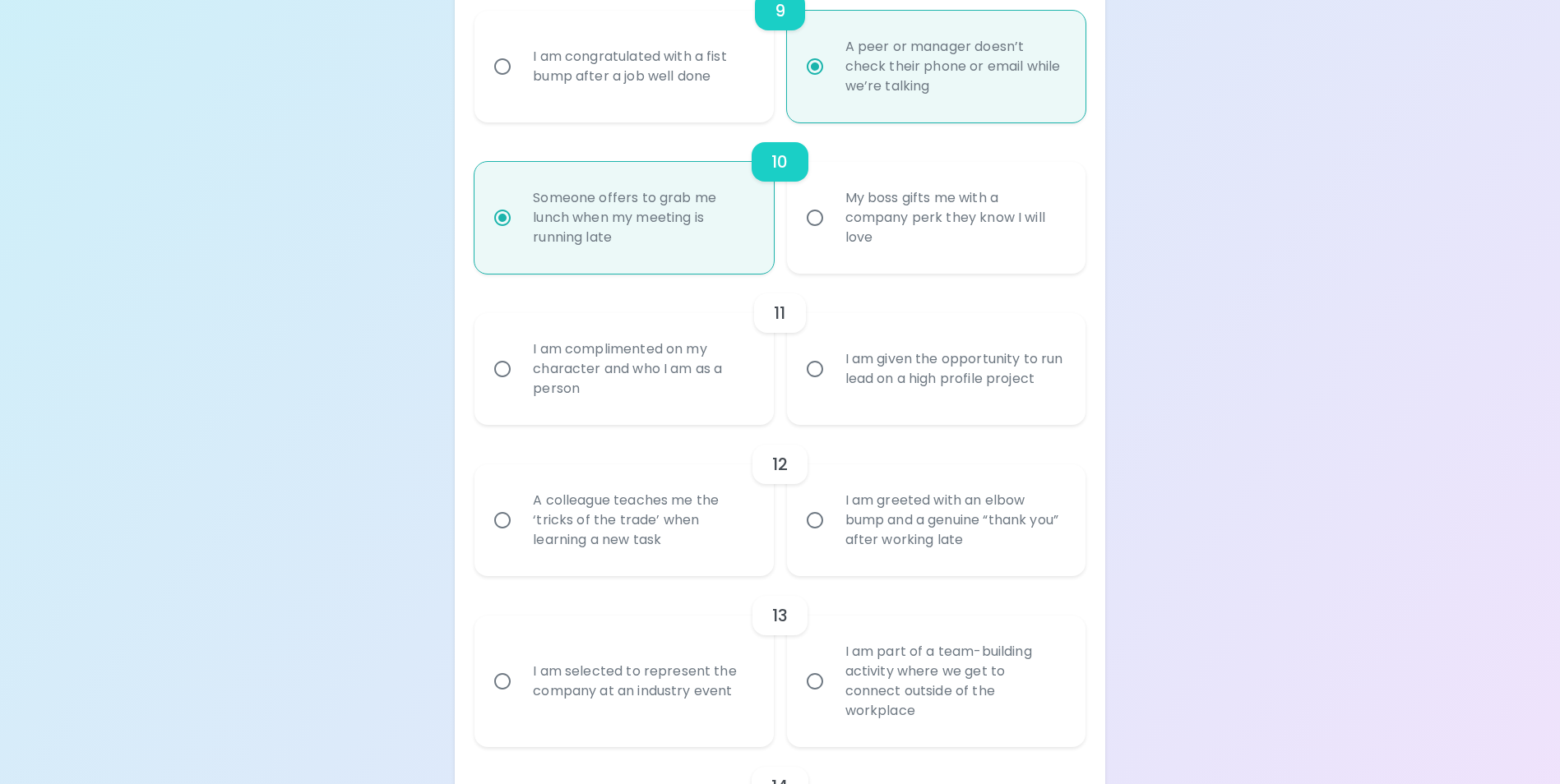
radio input "false"
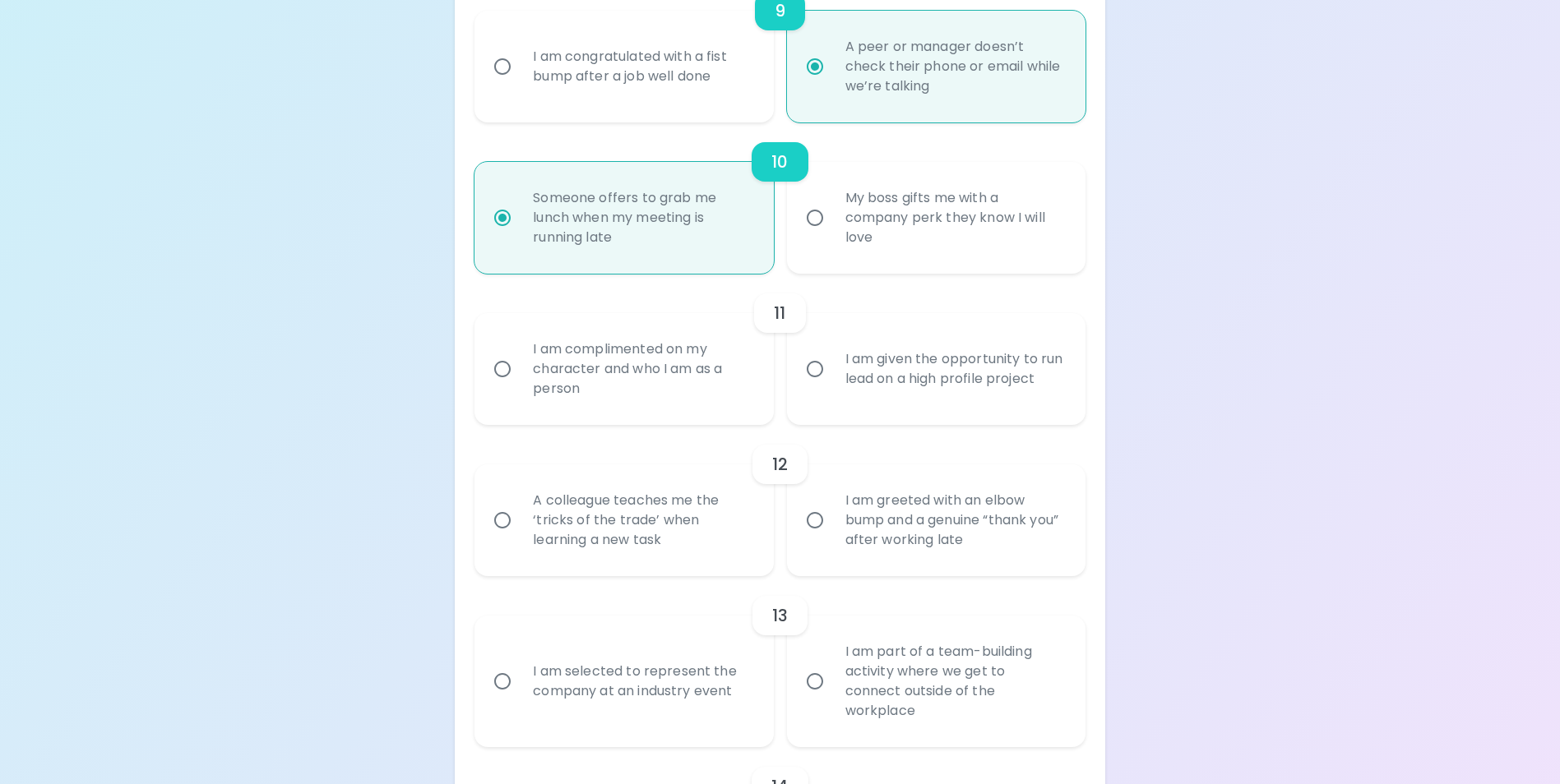
radio input "false"
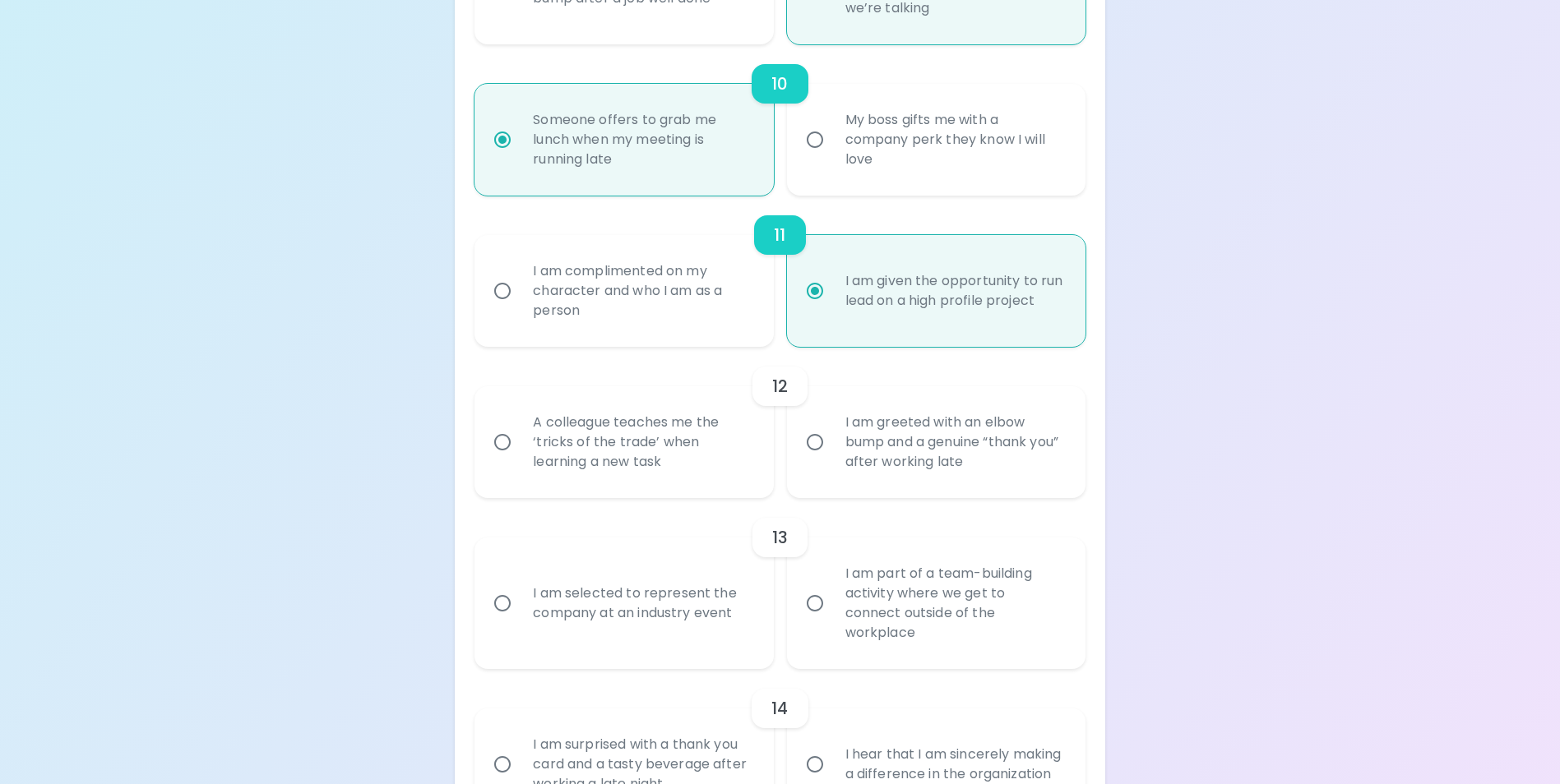
scroll to position [1764, 0]
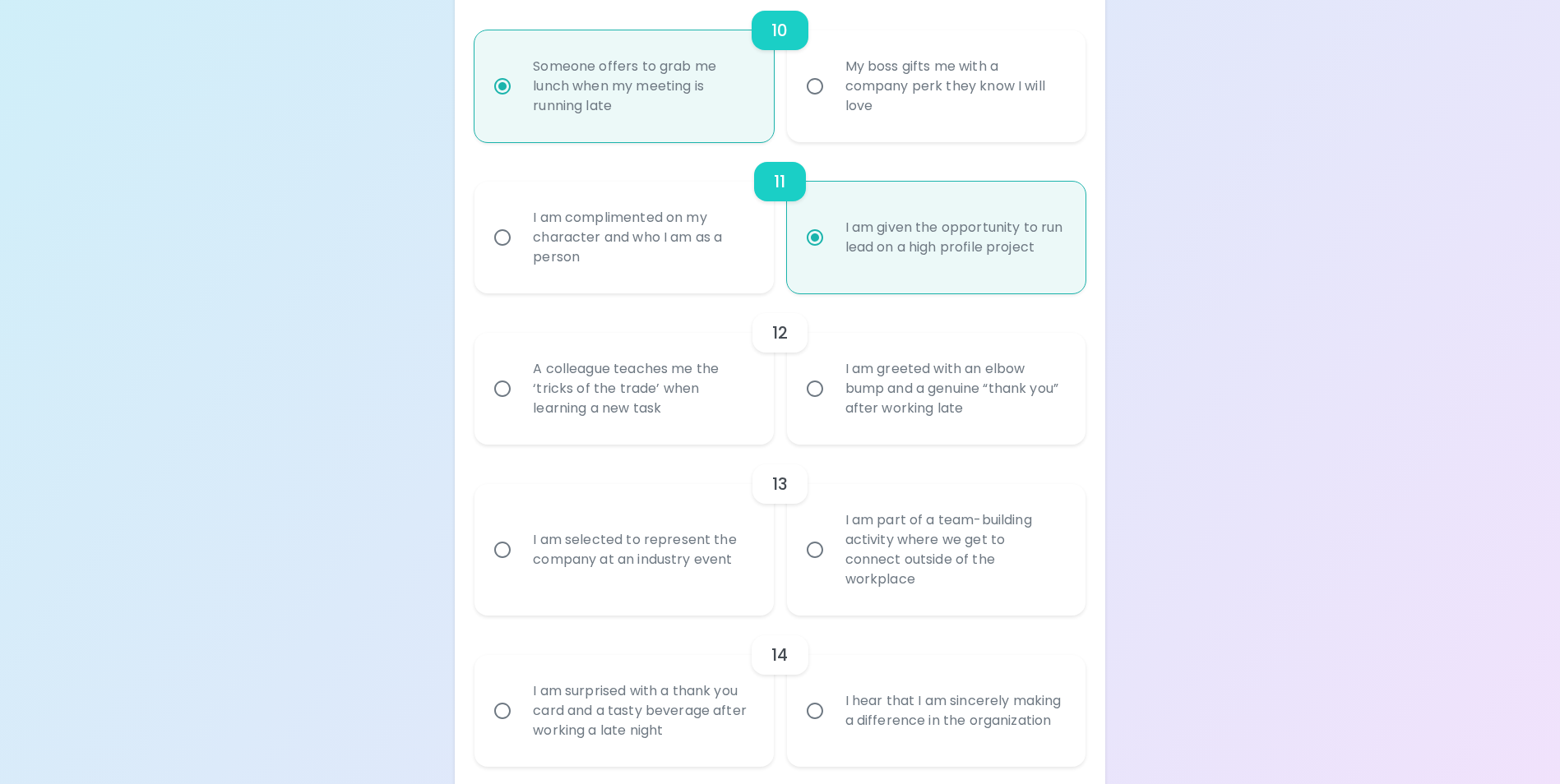
radio input "true"
click at [499, 406] on input "A colleague teaches me the ‘tricks of the trade’ when learning a new task" at bounding box center [502, 389] width 35 height 35
radio input "false"
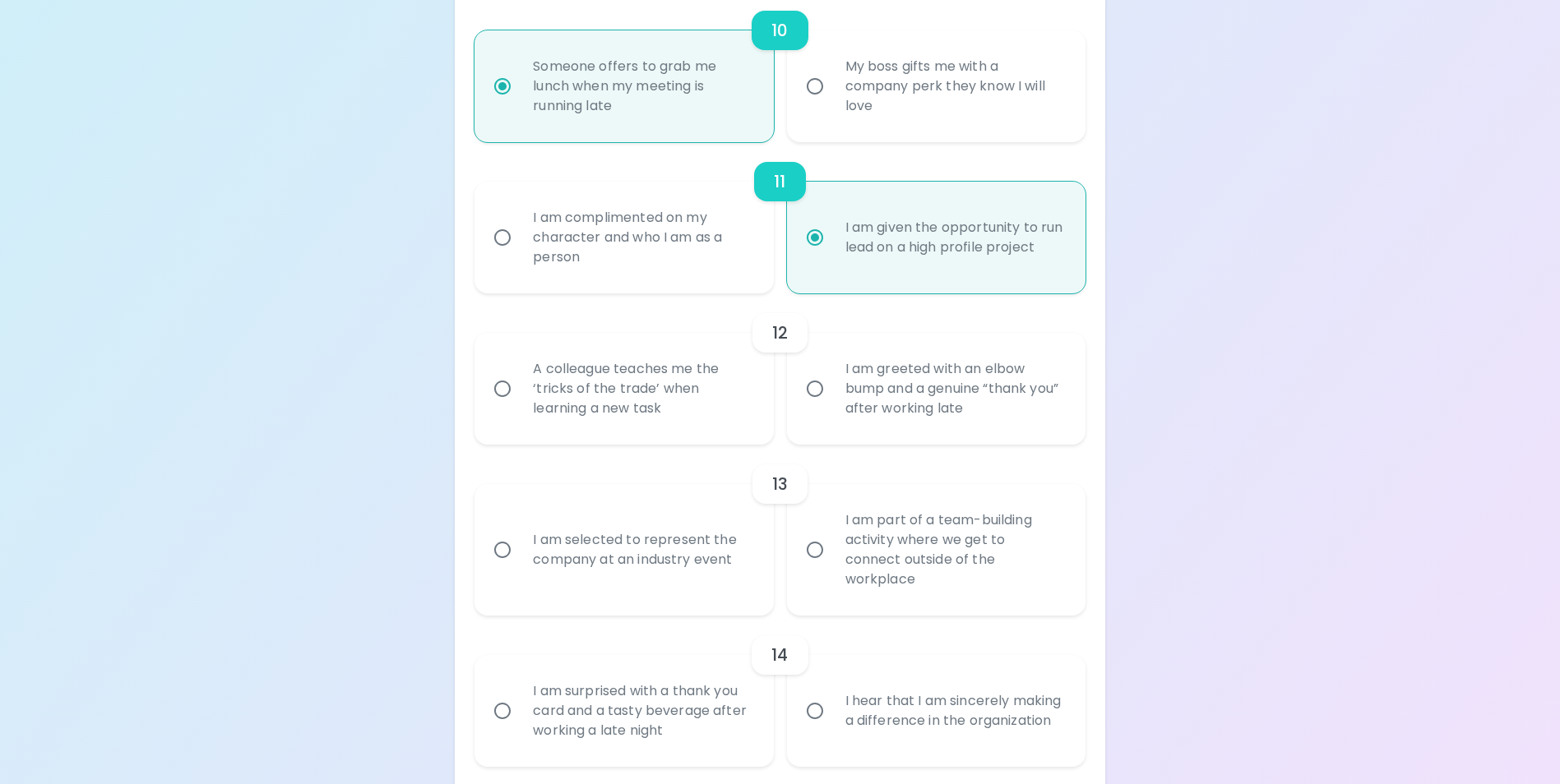
radio input "false"
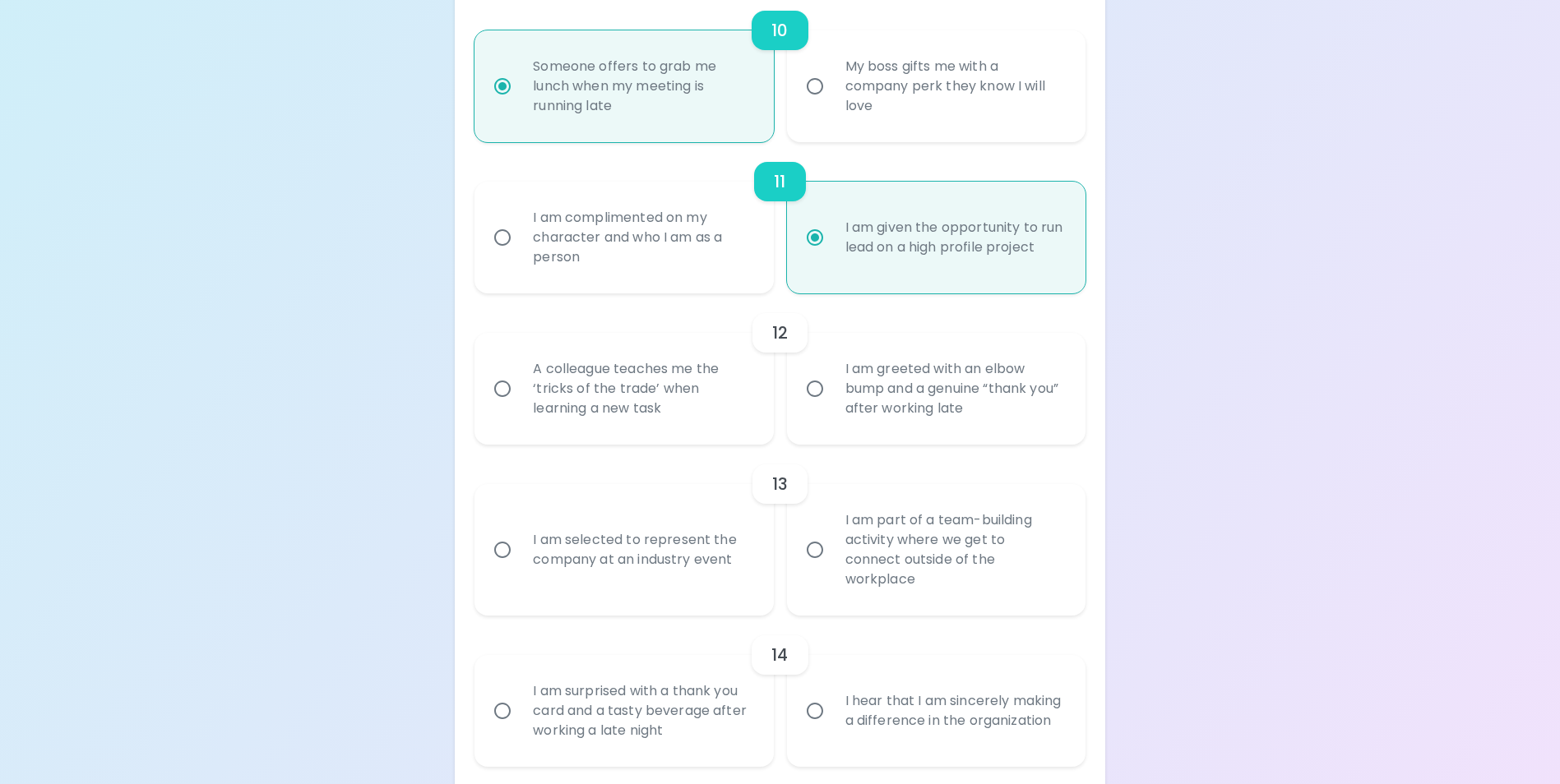
radio input "false"
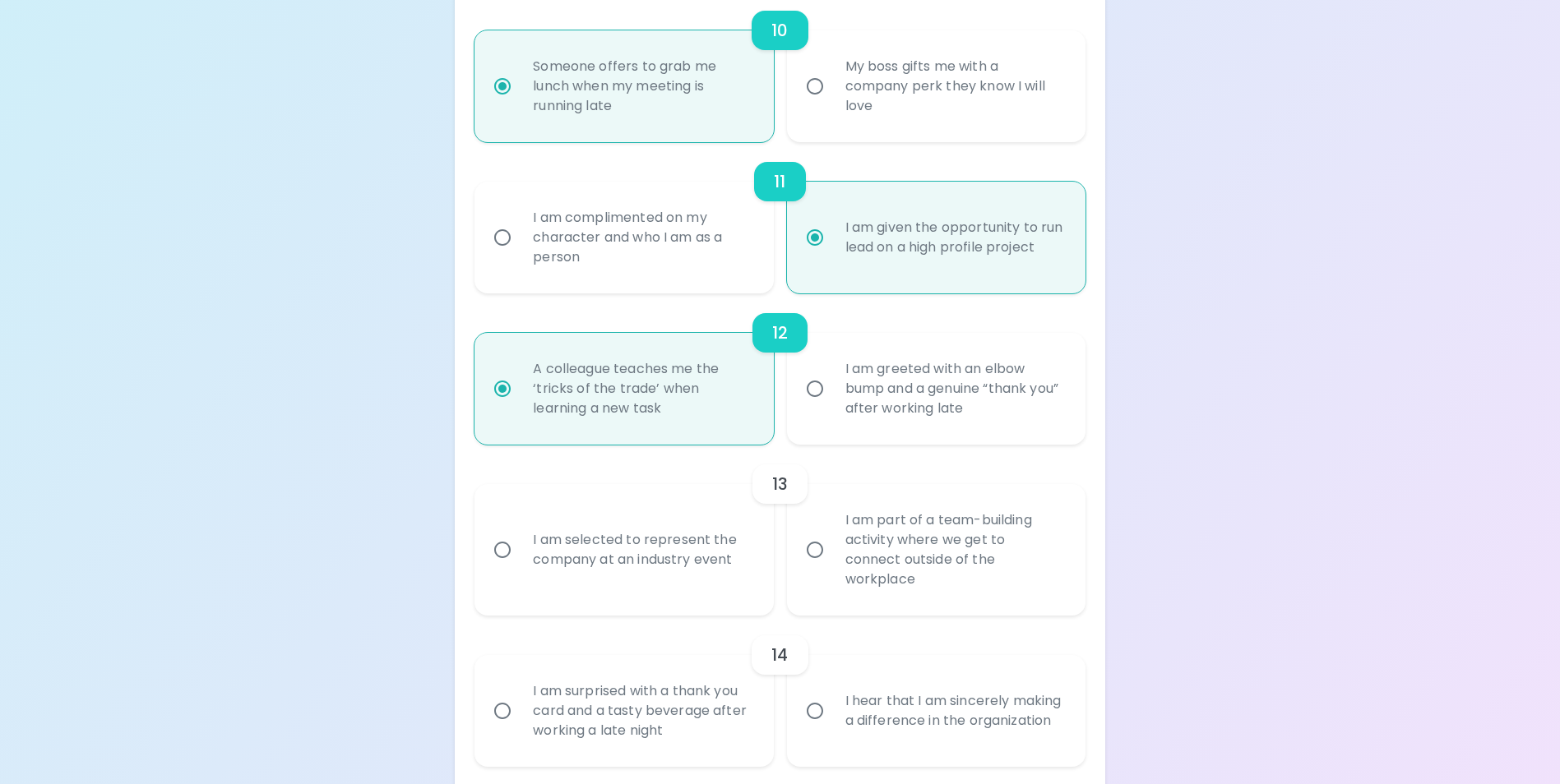
scroll to position [1896, 0]
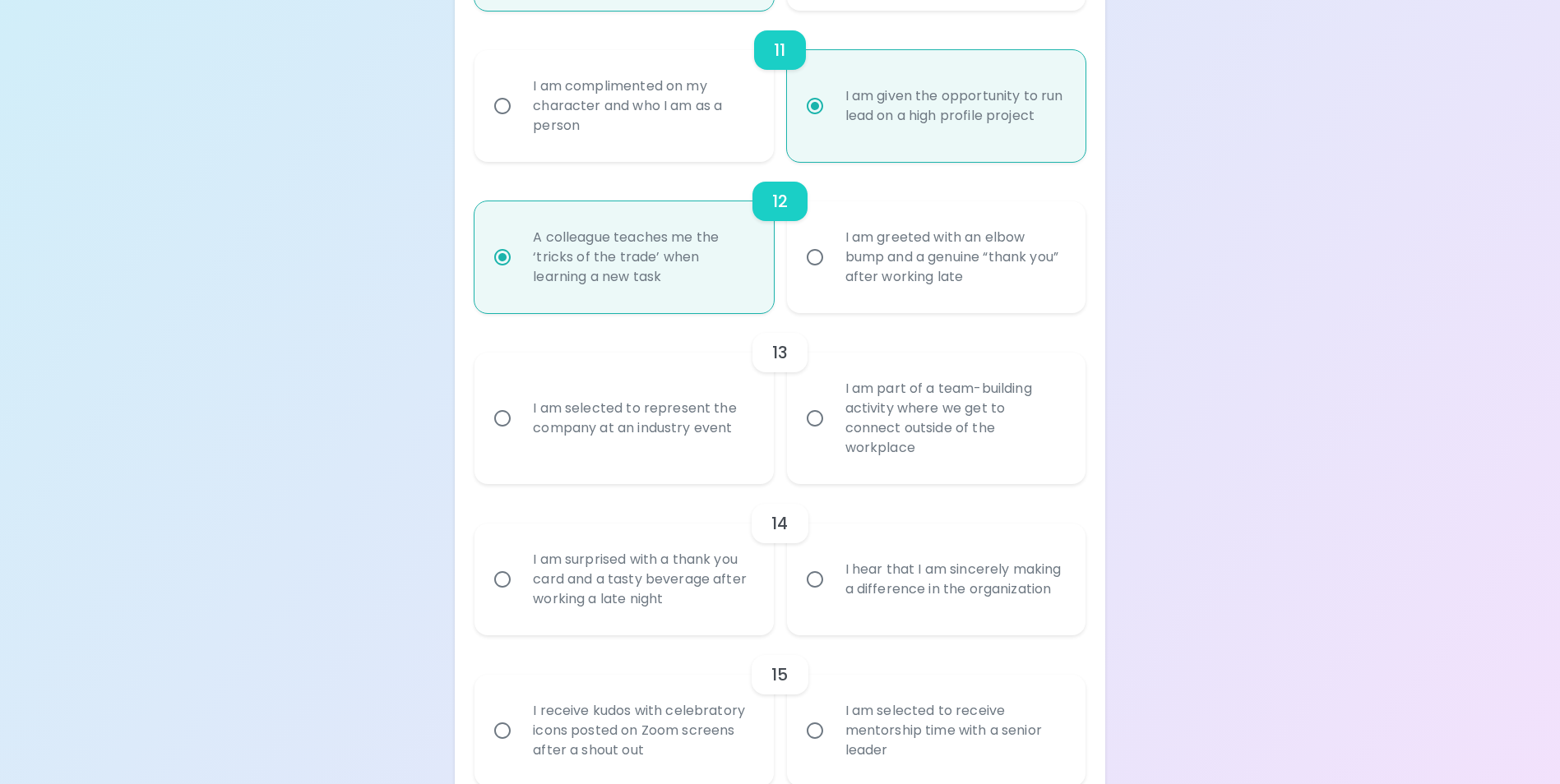
radio input "true"
click at [500, 428] on input "I am selected to represent the company at an industry event" at bounding box center [502, 419] width 35 height 35
radio input "false"
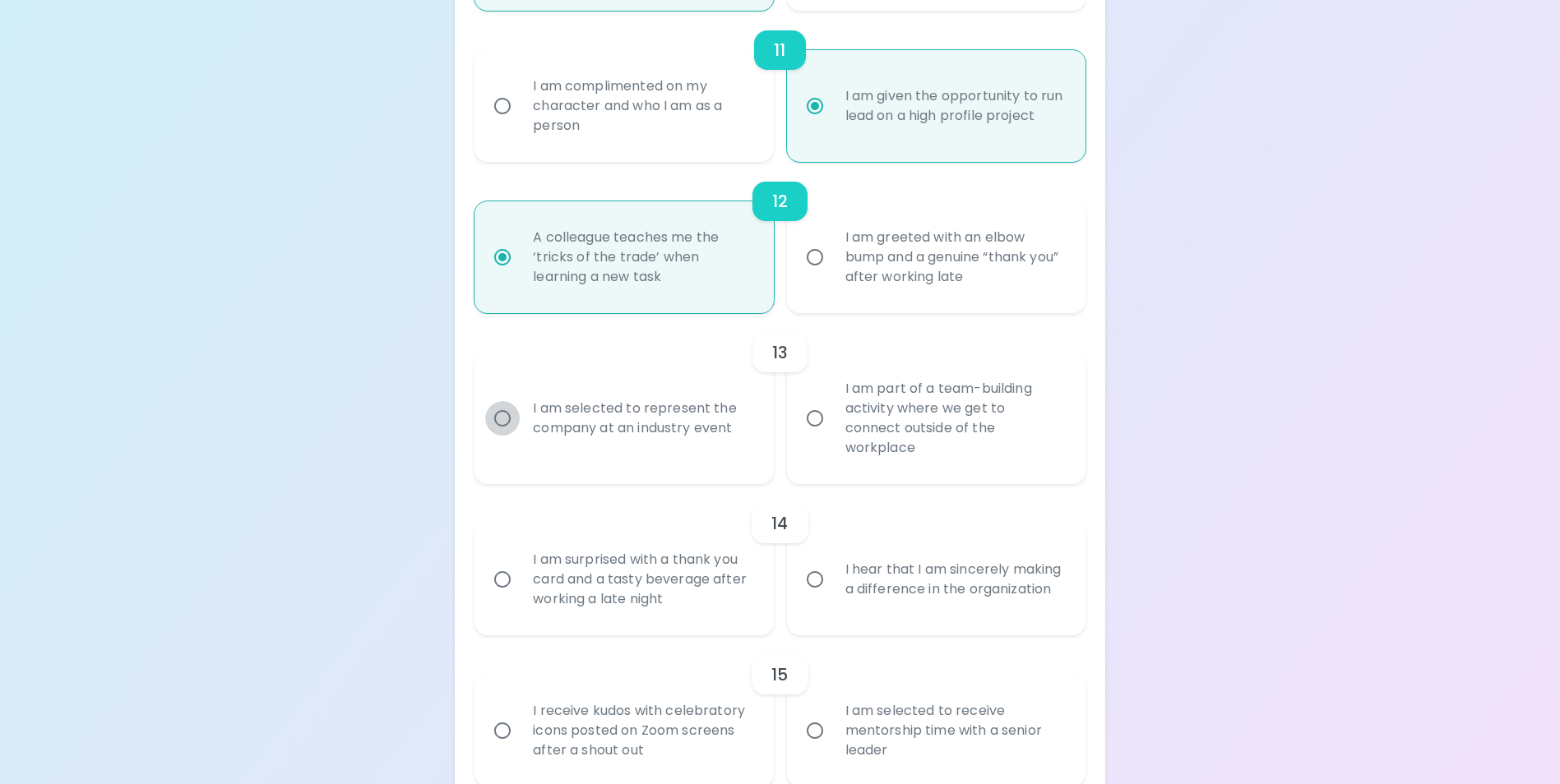
radio input "false"
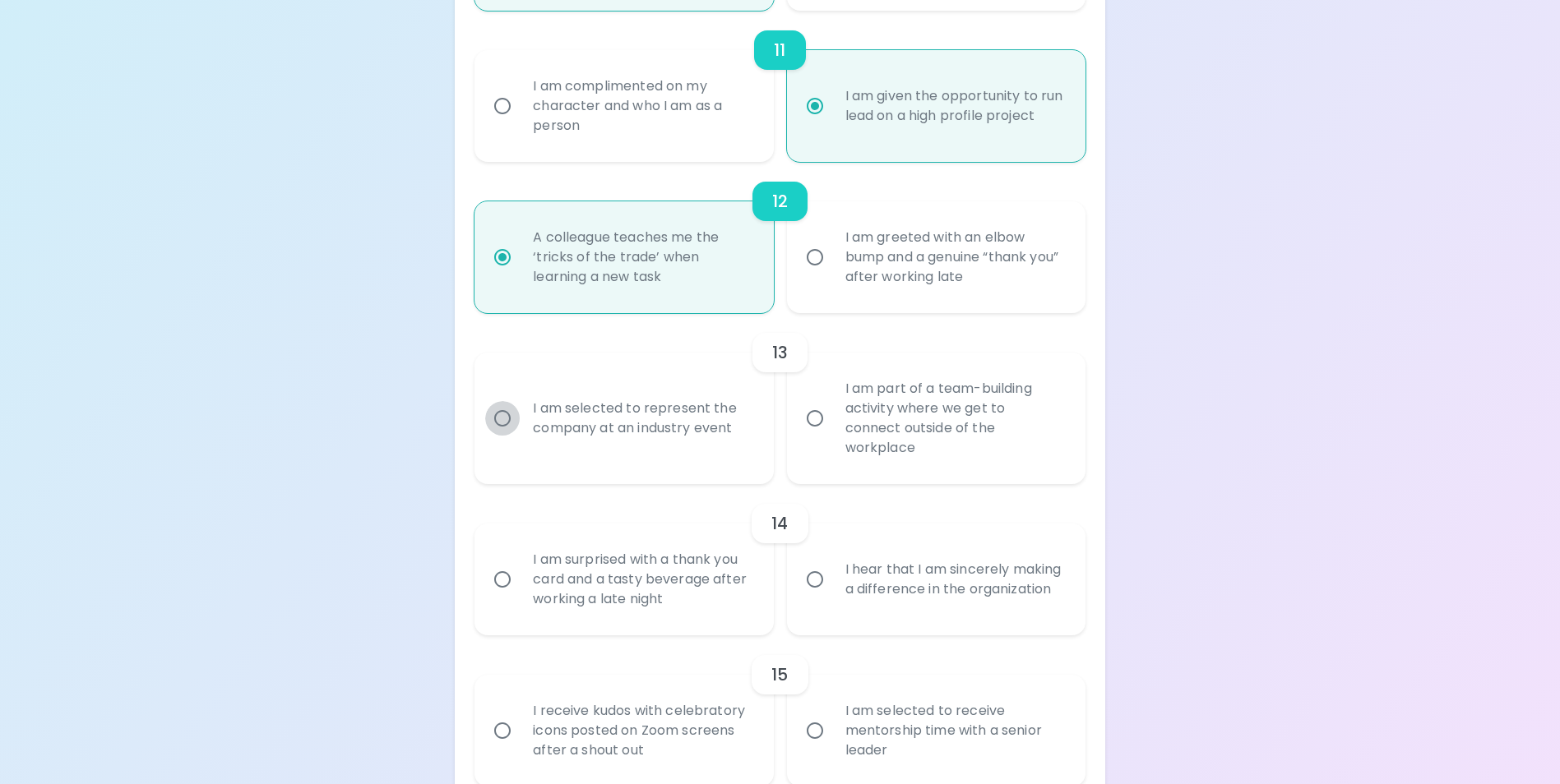
radio input "false"
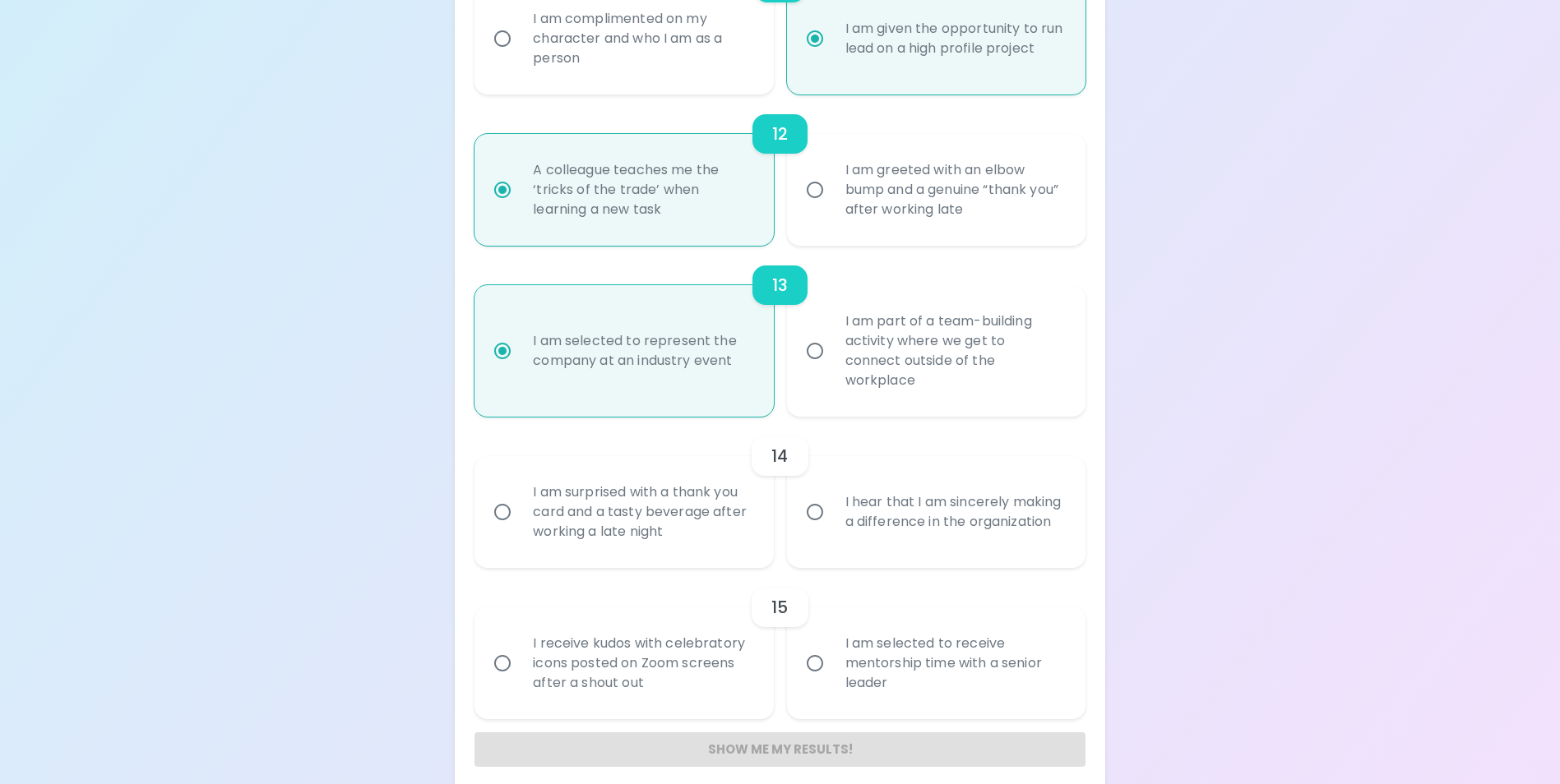
scroll to position [1979, 0]
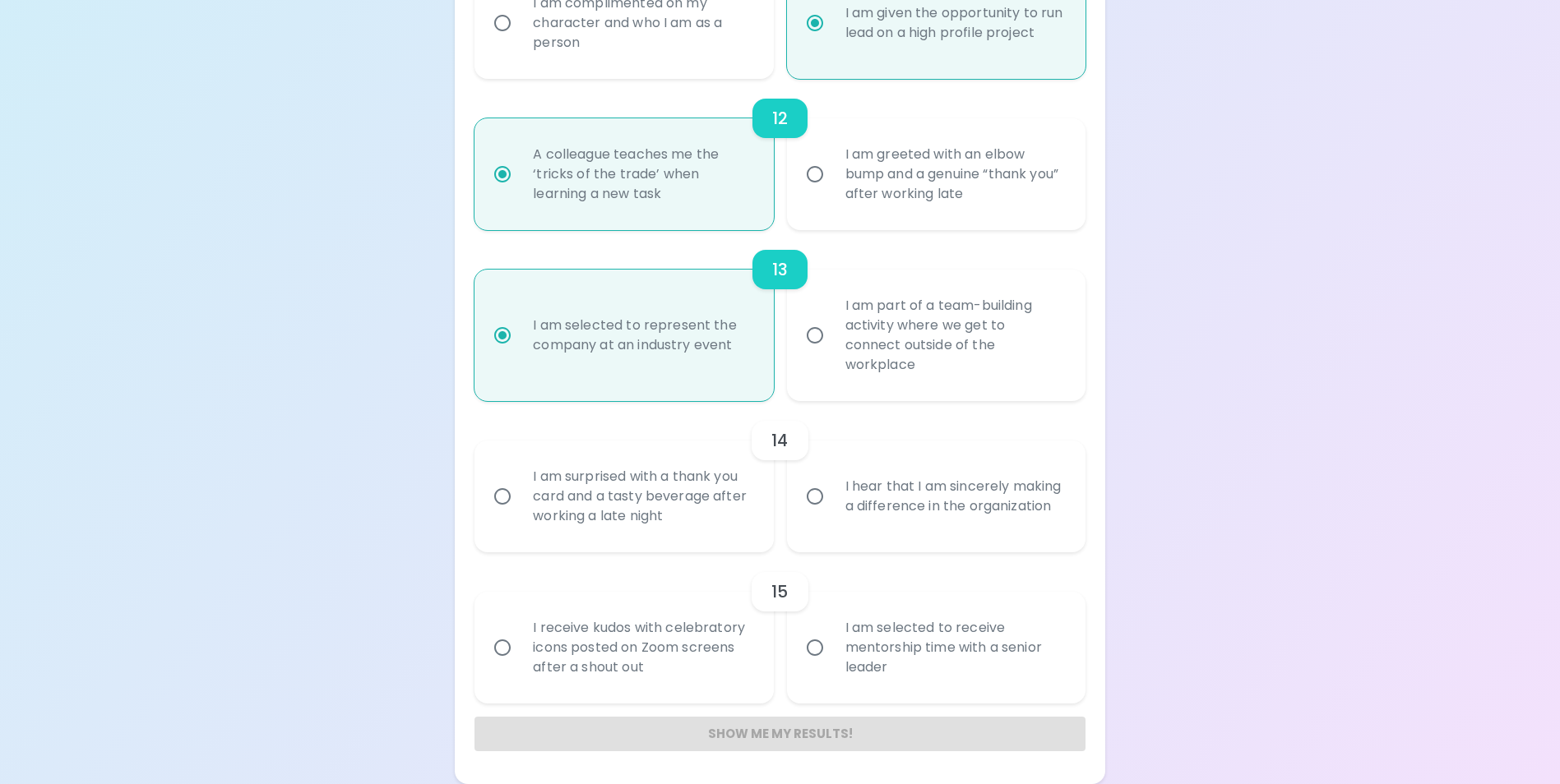
radio input "true"
click at [817, 495] on input "I hear that I am sincerely making a difference in the organization" at bounding box center [815, 497] width 35 height 35
radio input "false"
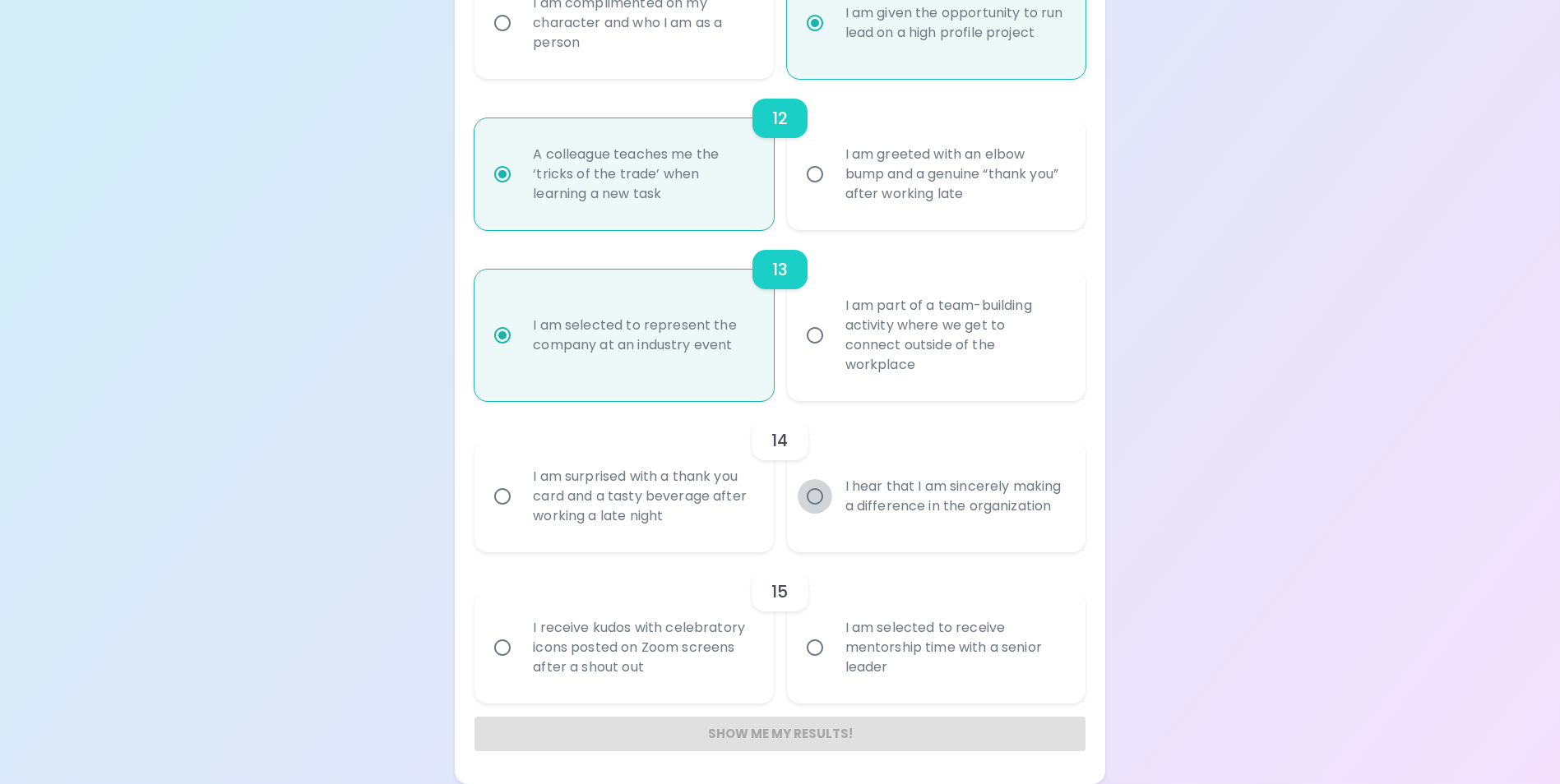
radio input "false"
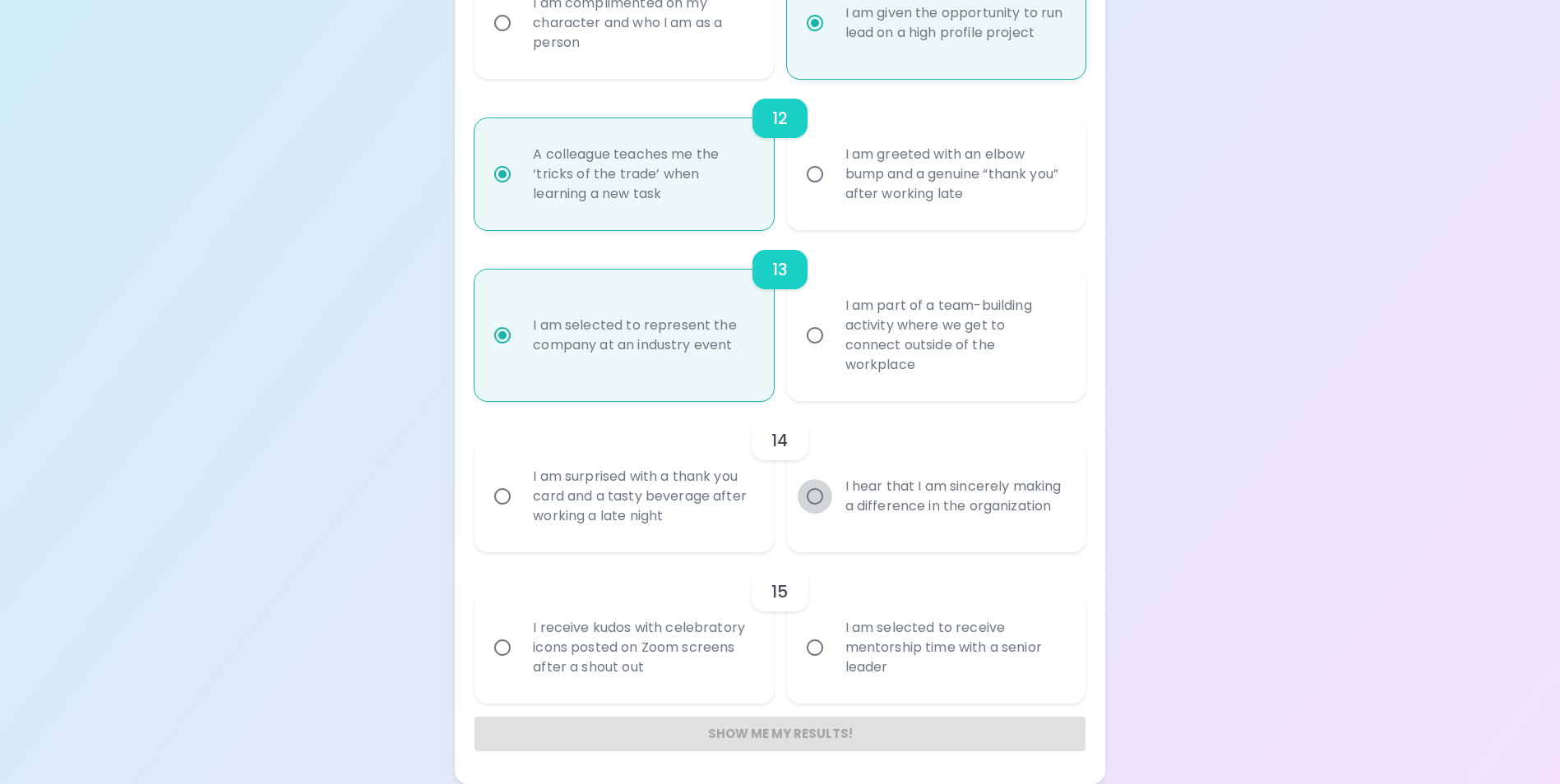
radio input "false"
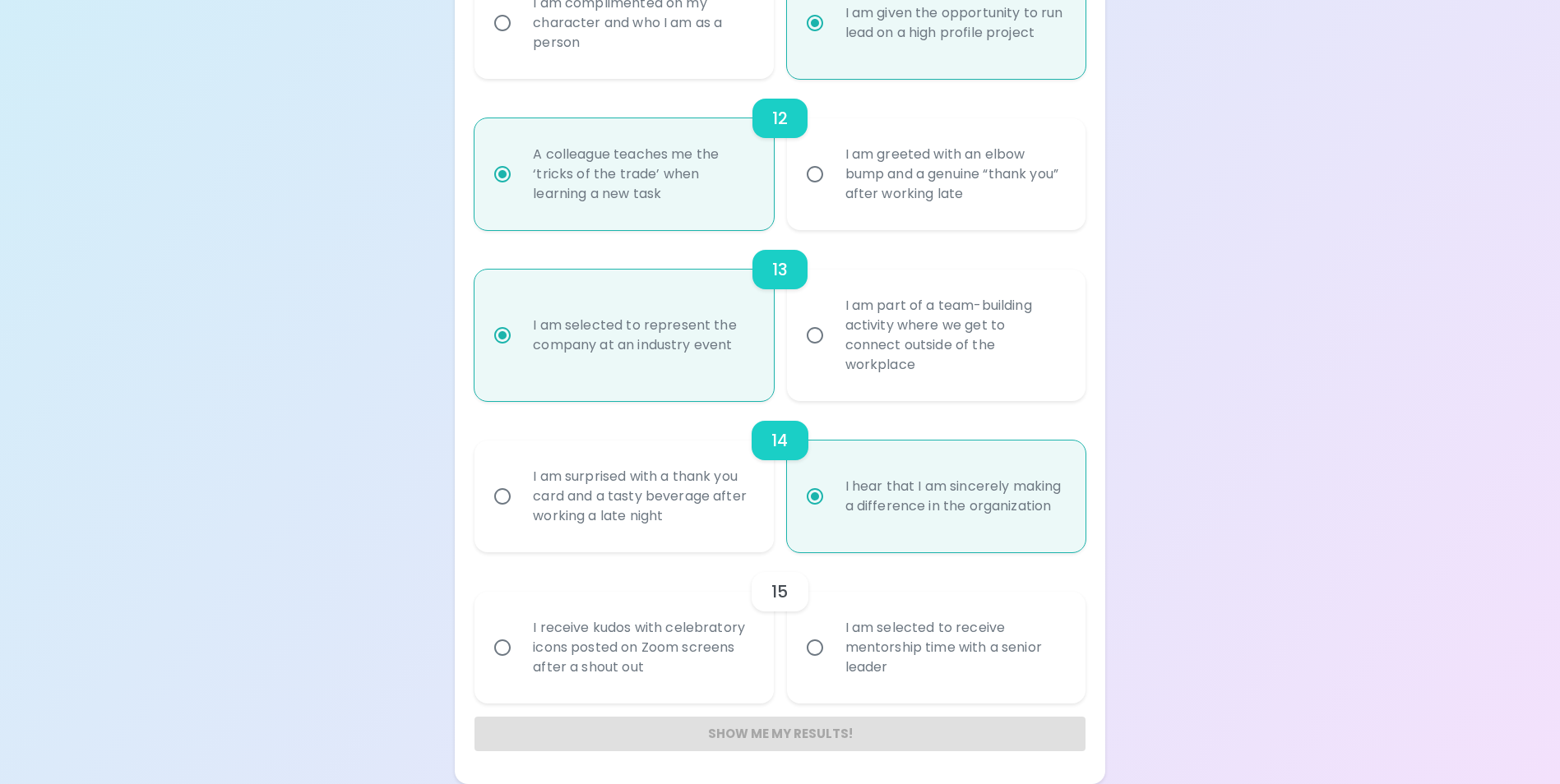
radio input "true"
click at [496, 650] on input "I receive kudos with celebratory icons posted on Zoom screens after a shout out" at bounding box center [502, 648] width 35 height 35
radio input "false"
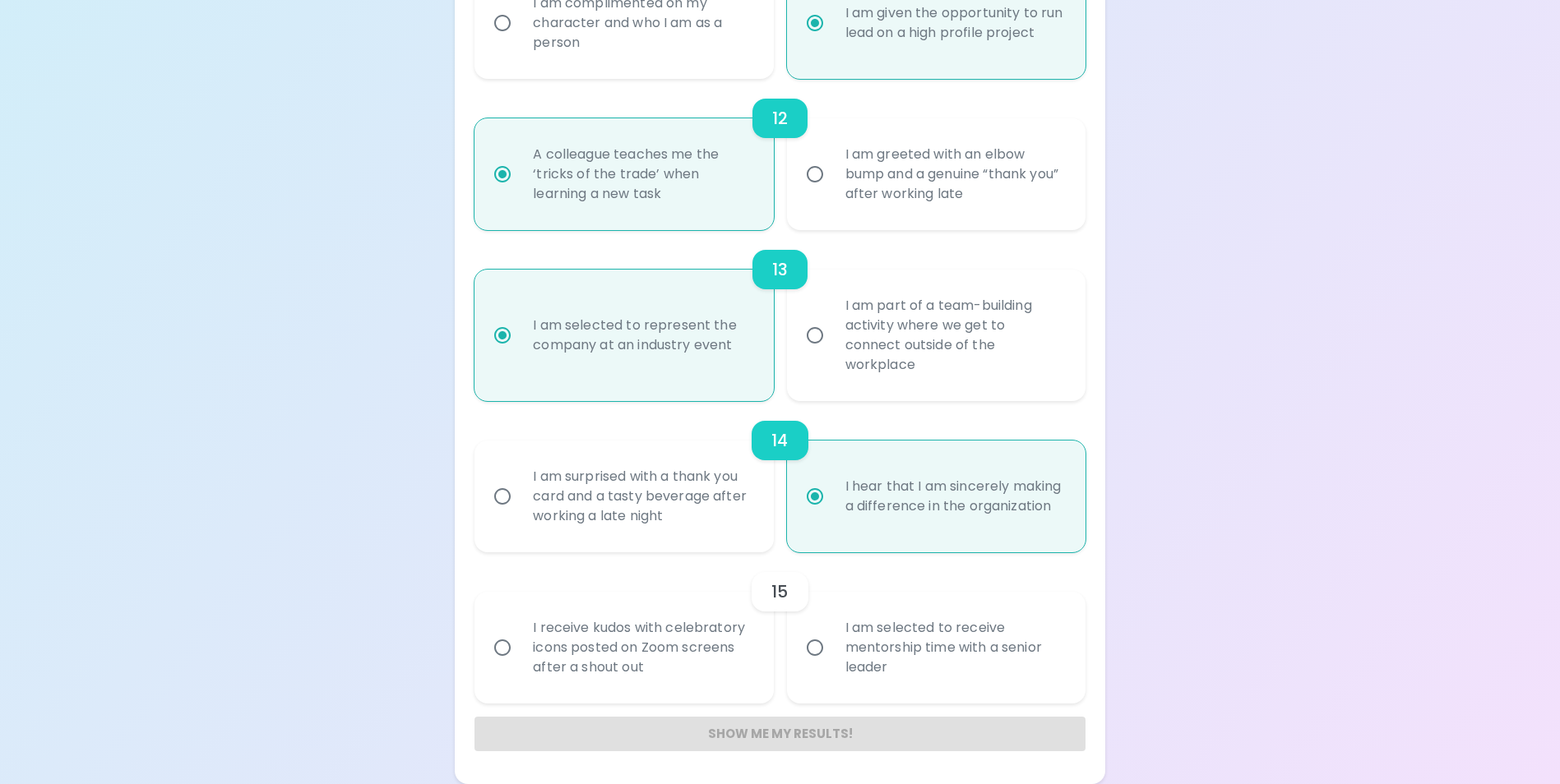
radio input "false"
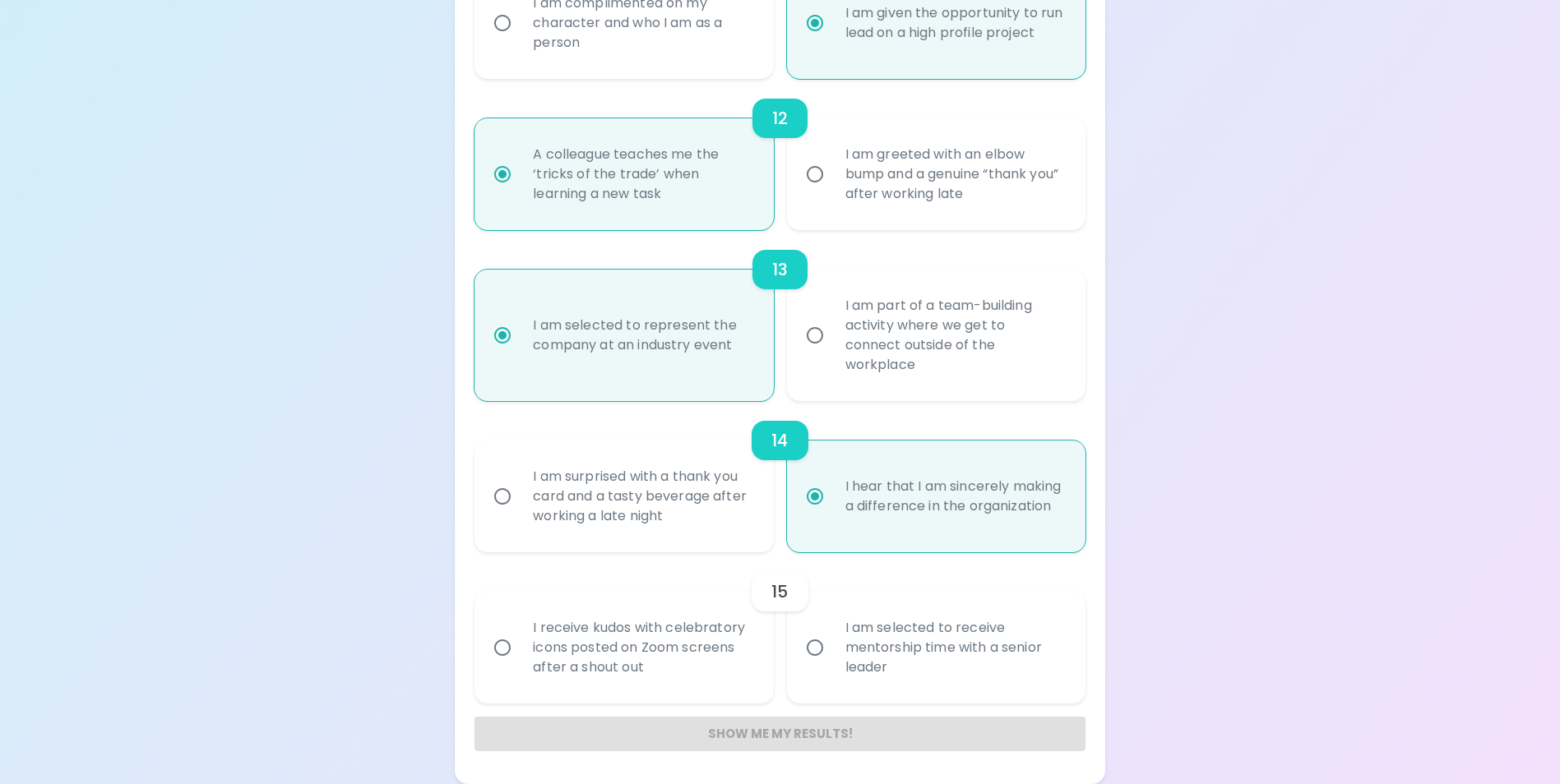
radio input "false"
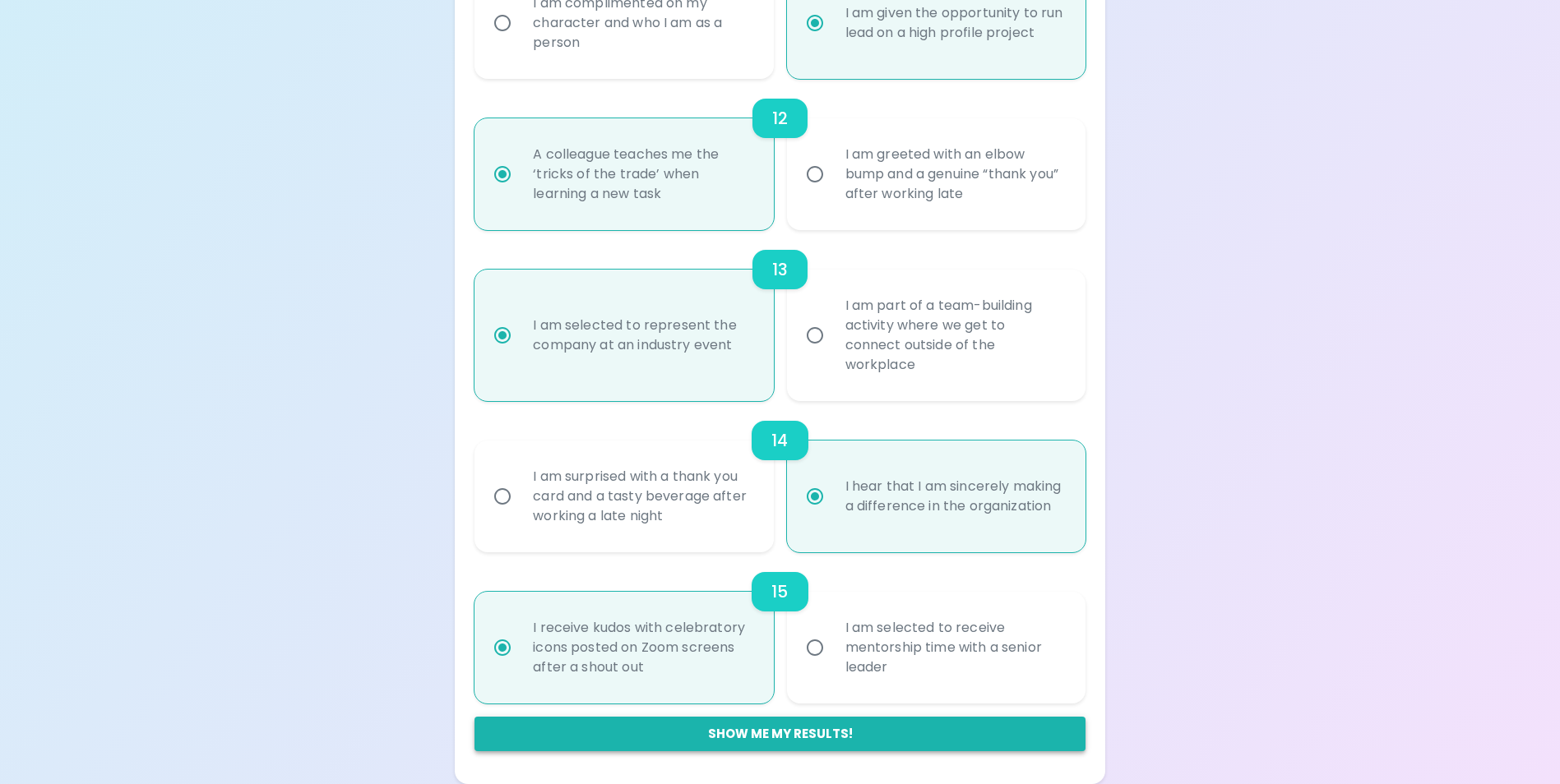
radio input "true"
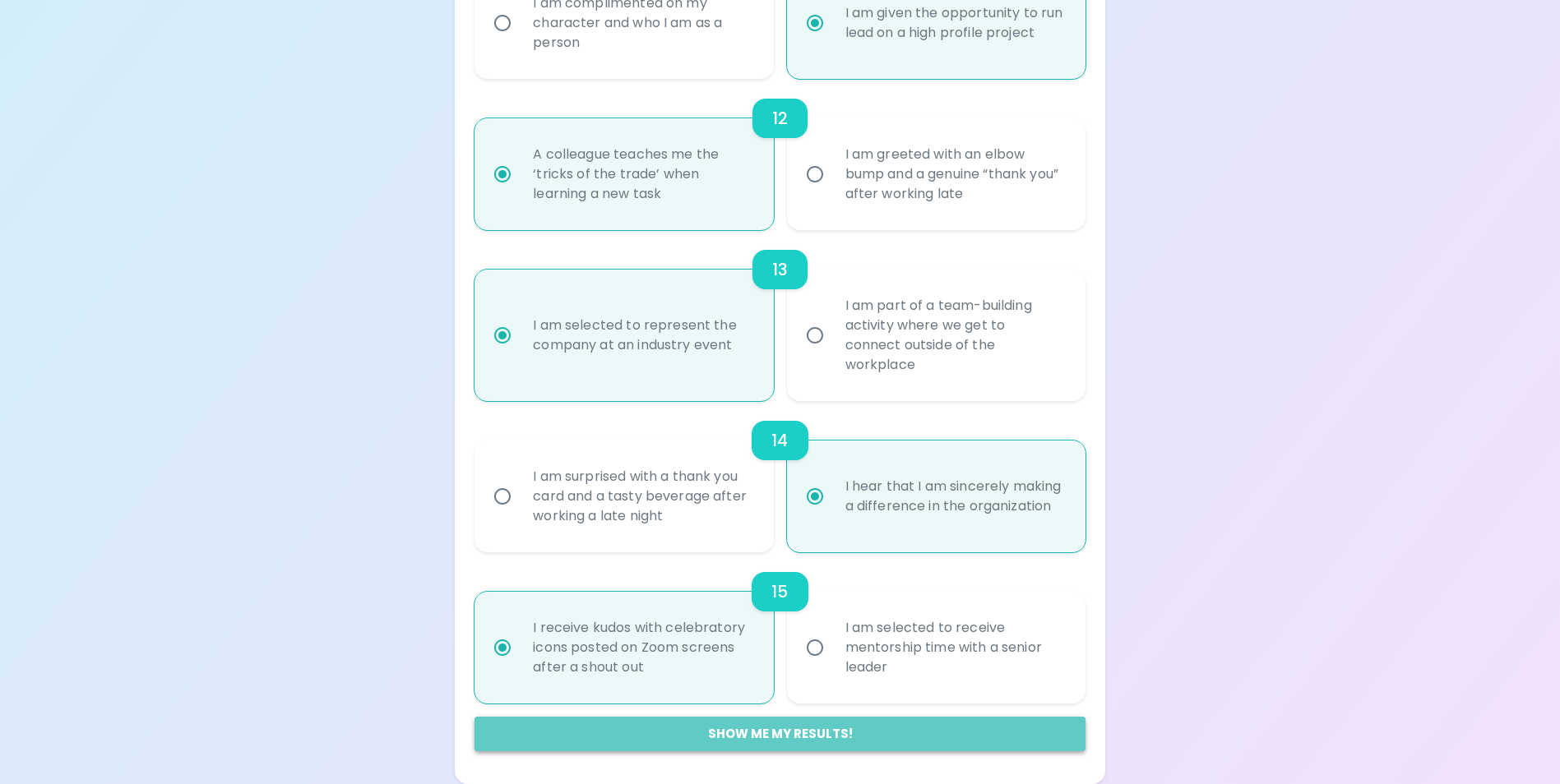
click at [778, 738] on button "Show me my results!" at bounding box center [779, 735] width 610 height 35
radio input "false"
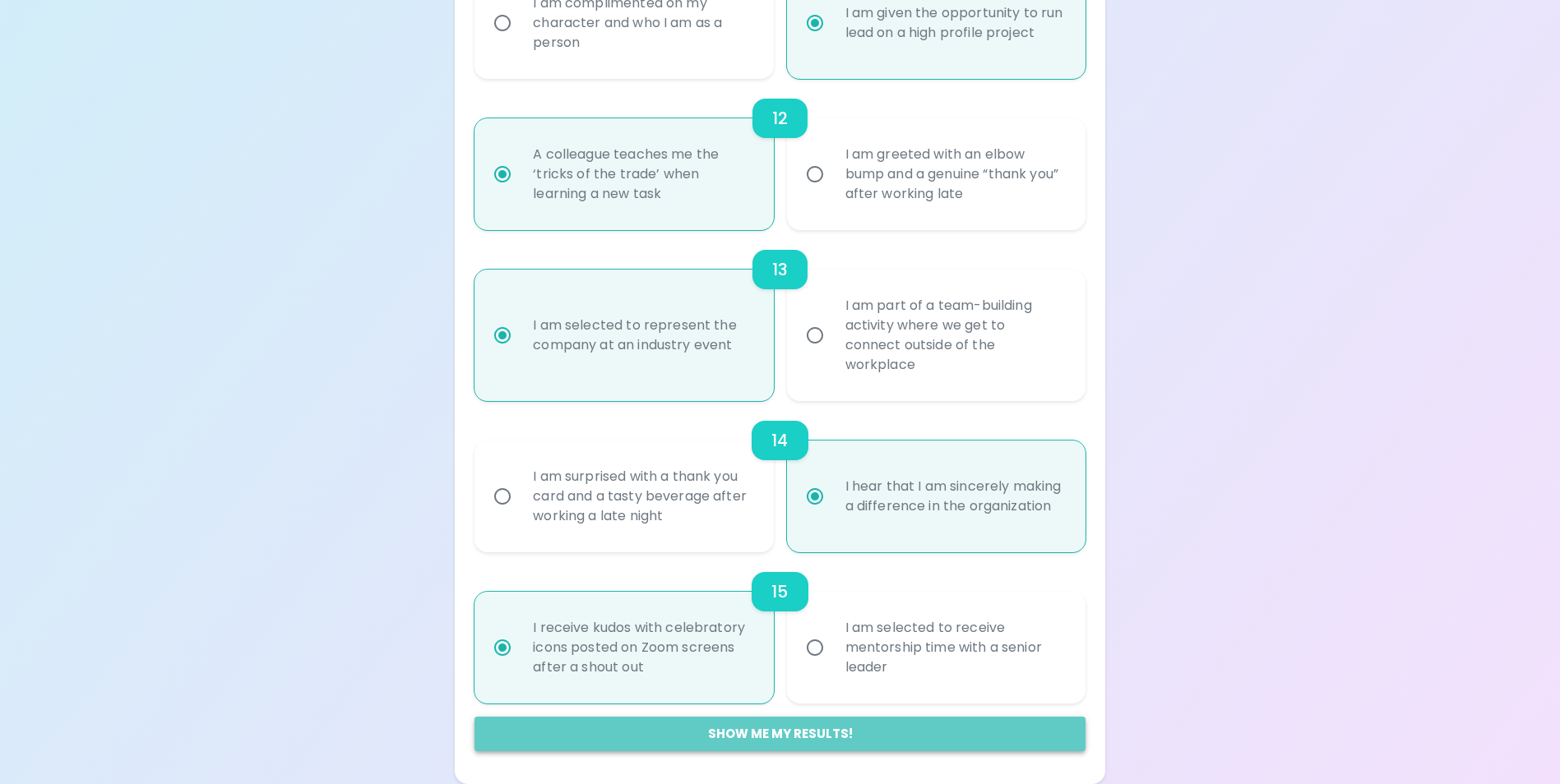
radio input "false"
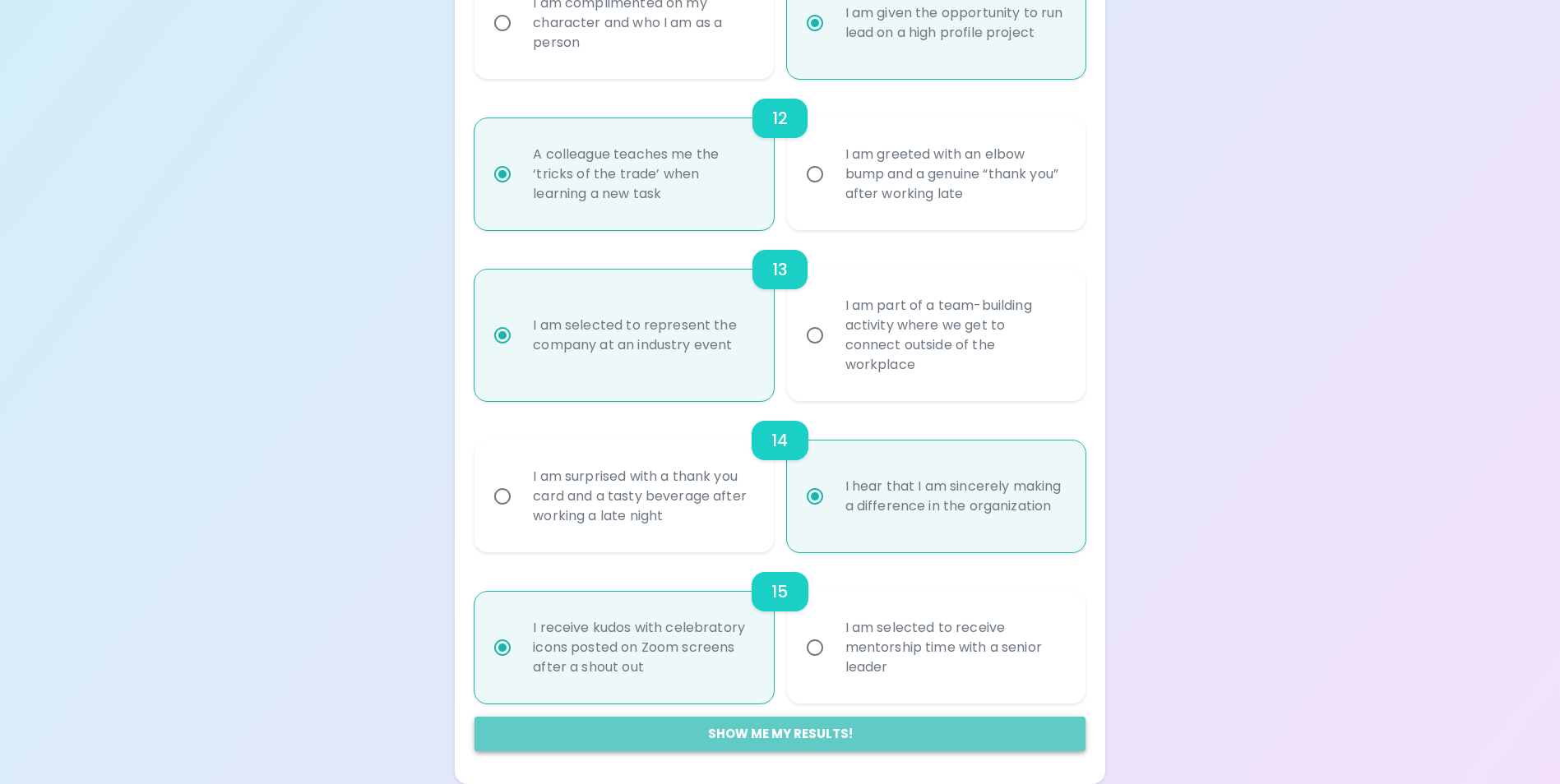
radio input "false"
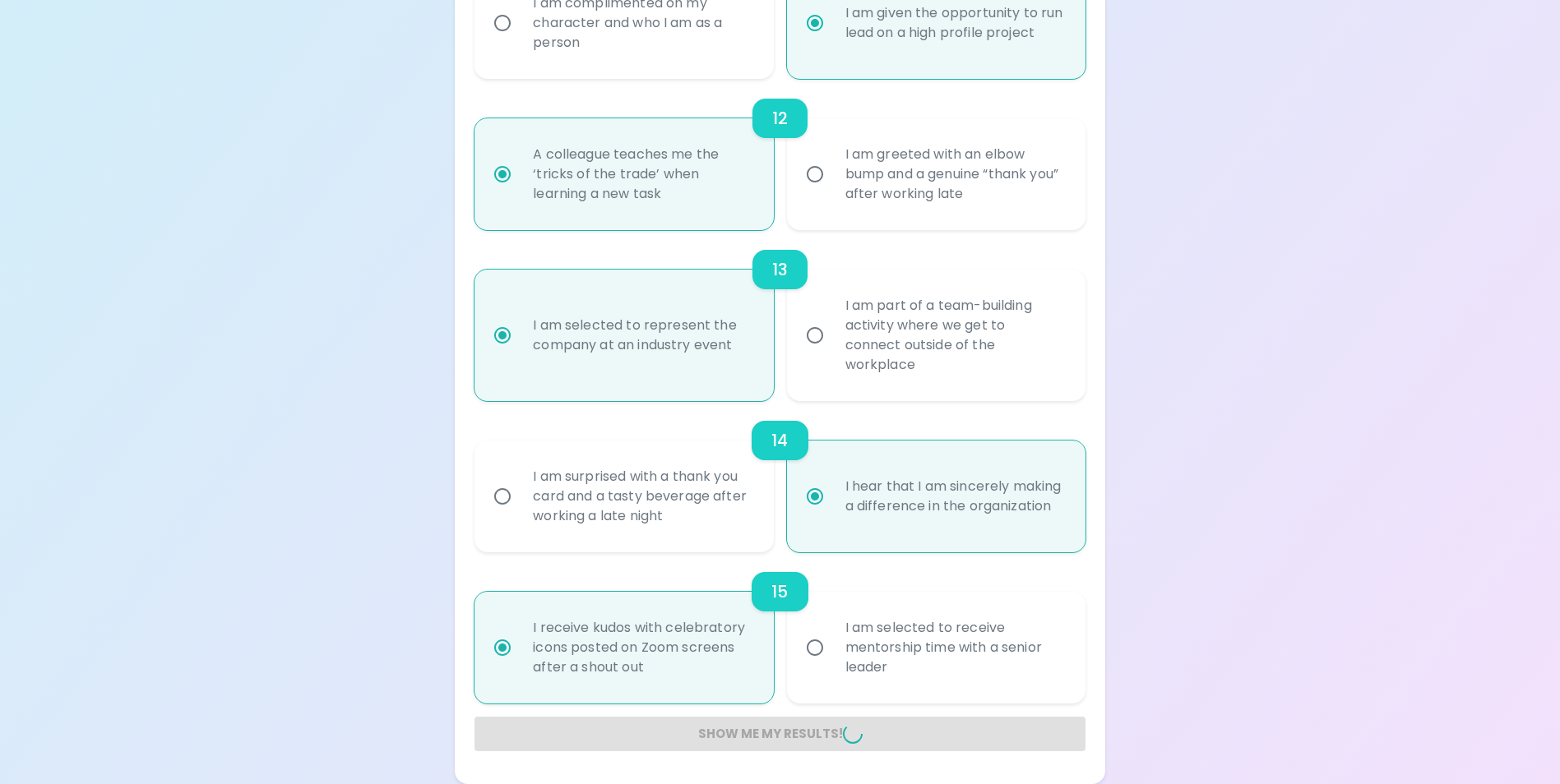
radio input "false"
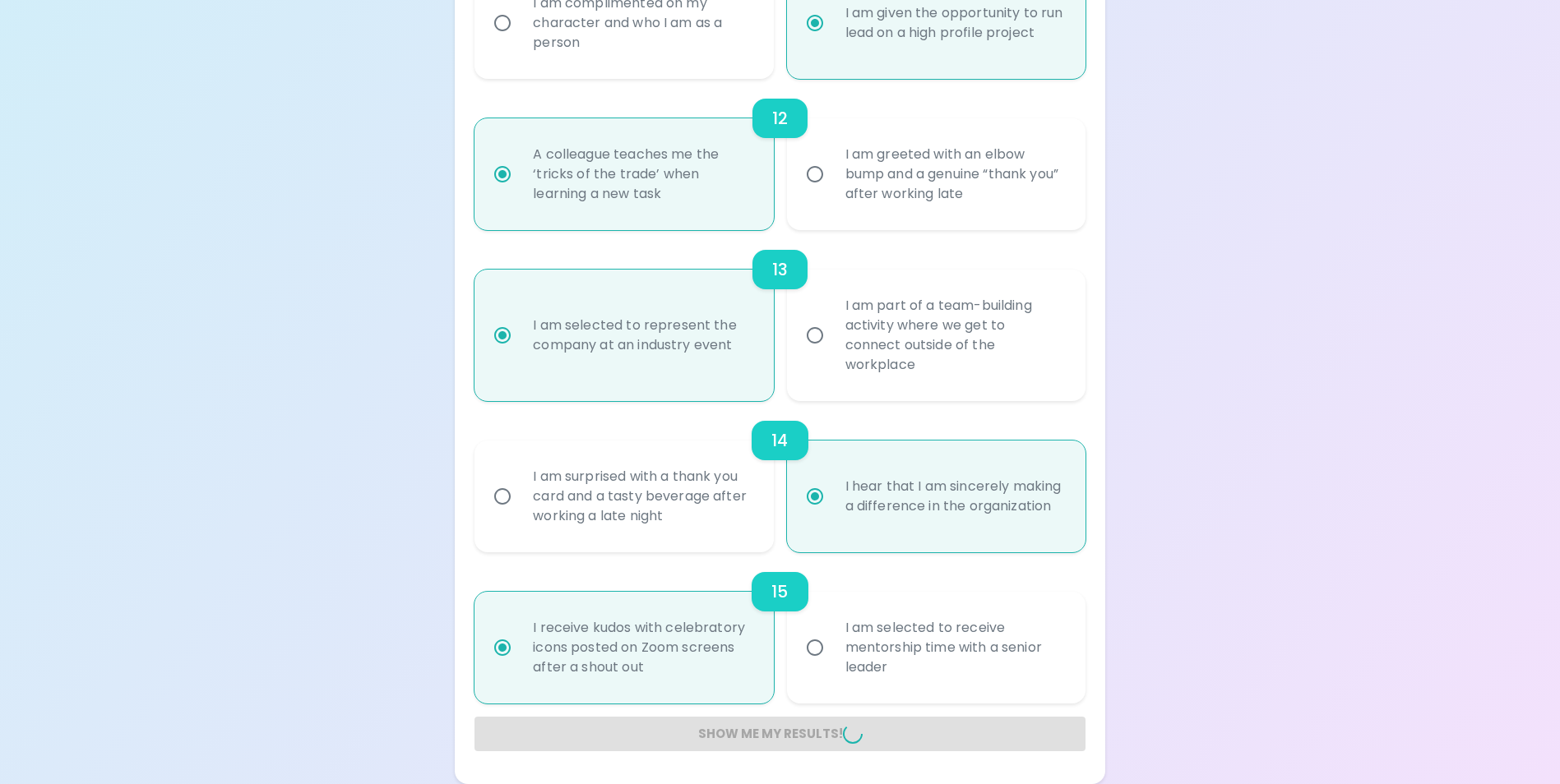
radio input "false"
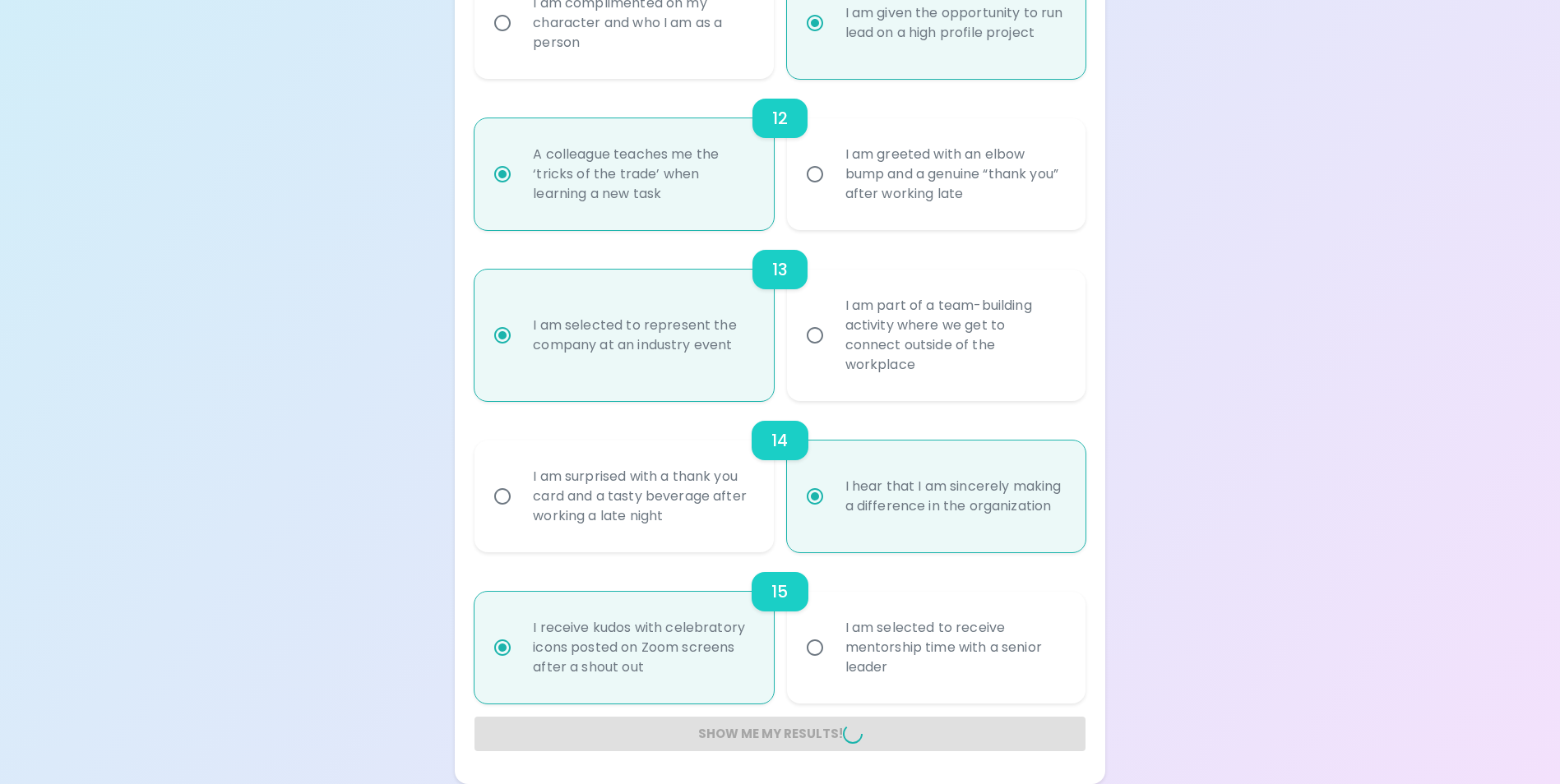
radio input "false"
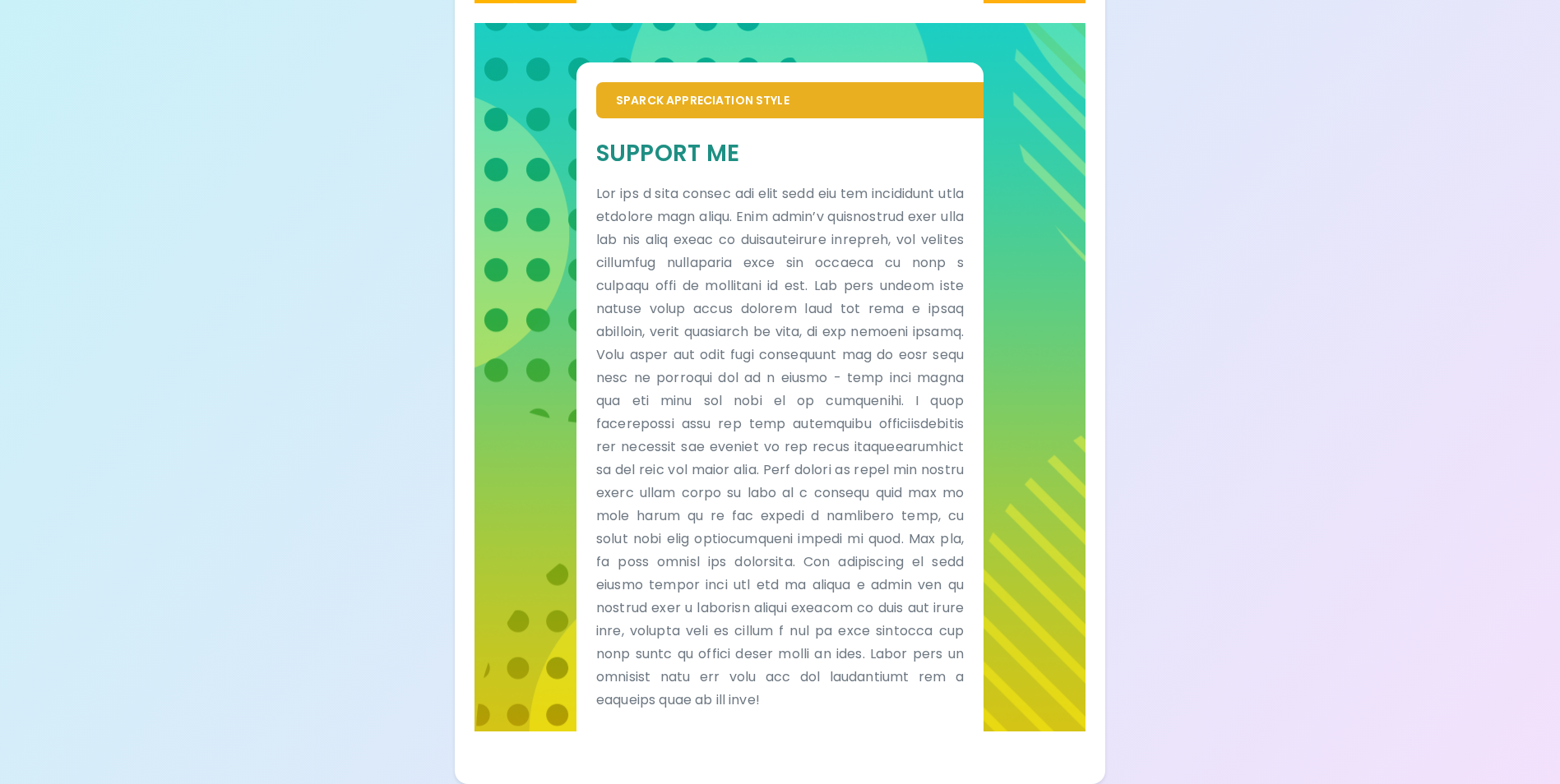
scroll to position [1026, 0]
